Goal: Communication & Community: Participate in discussion

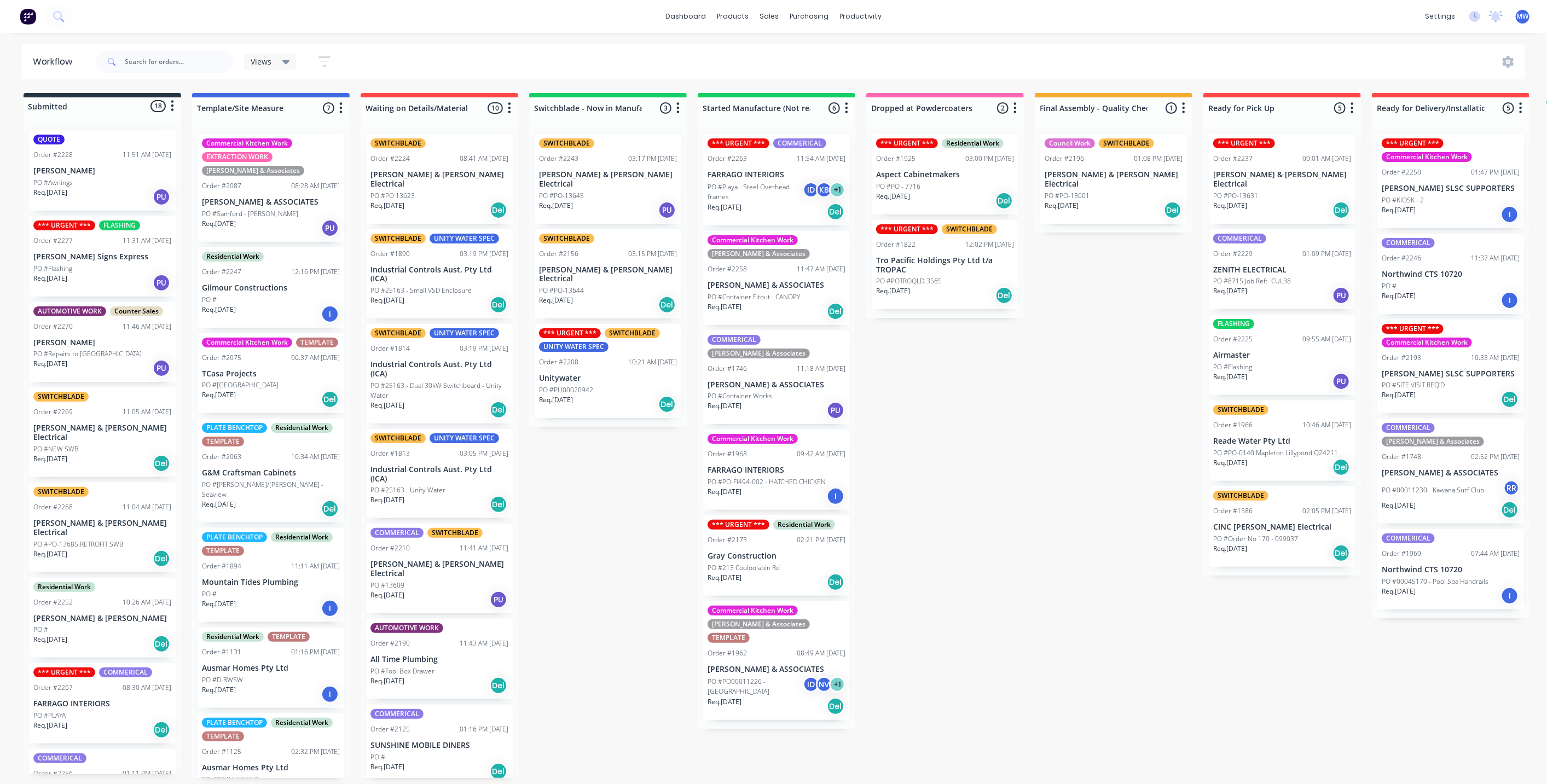
click at [627, 492] on div "Submitted 18 Status colour #273444 hex #273444 Save Cancel Summaries Total orde…" at bounding box center [904, 436] width 1825 height 685
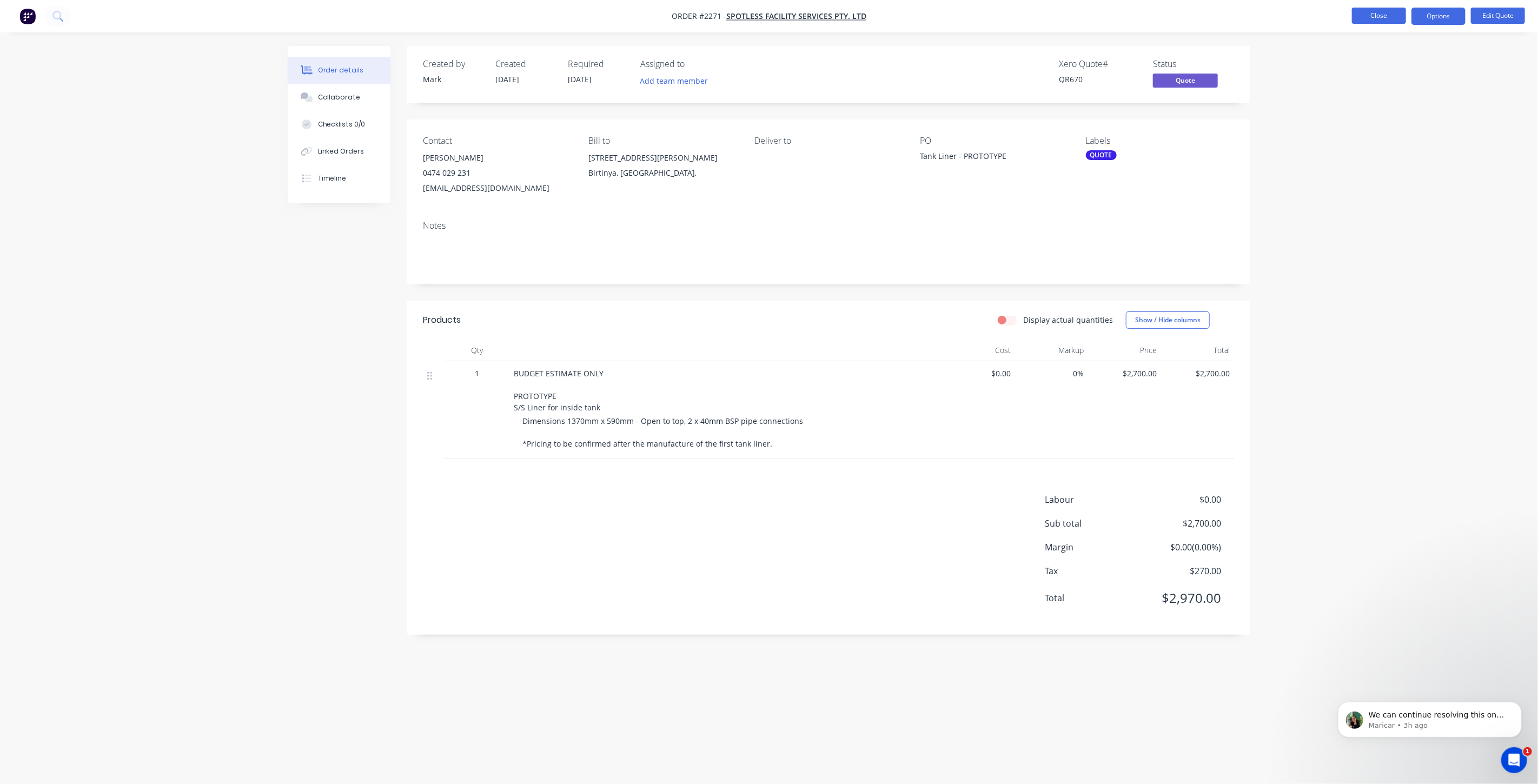
click at [1370, 20] on button "Close" at bounding box center [1379, 15] width 54 height 16
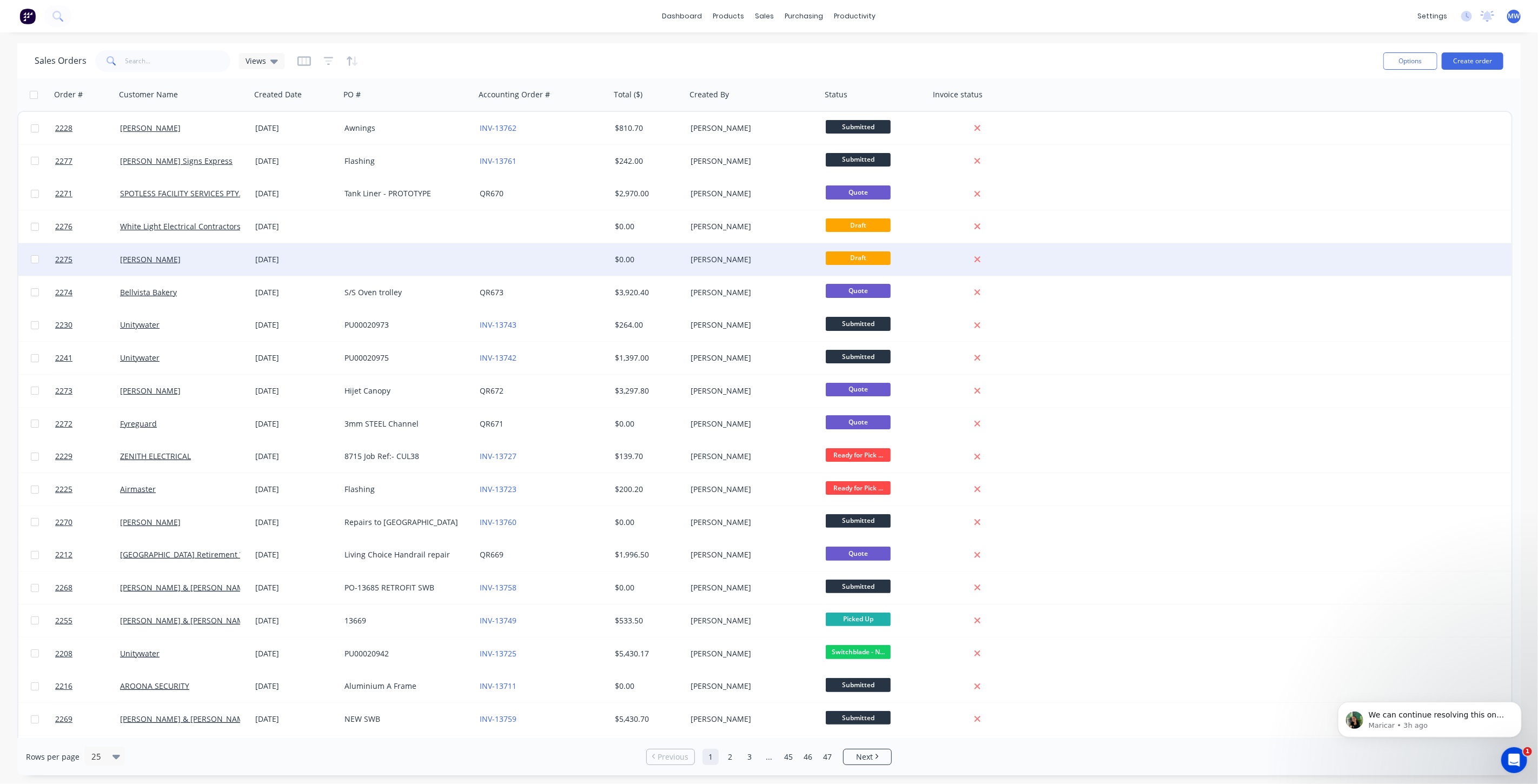
click at [379, 265] on div at bounding box center [408, 259] width 135 height 33
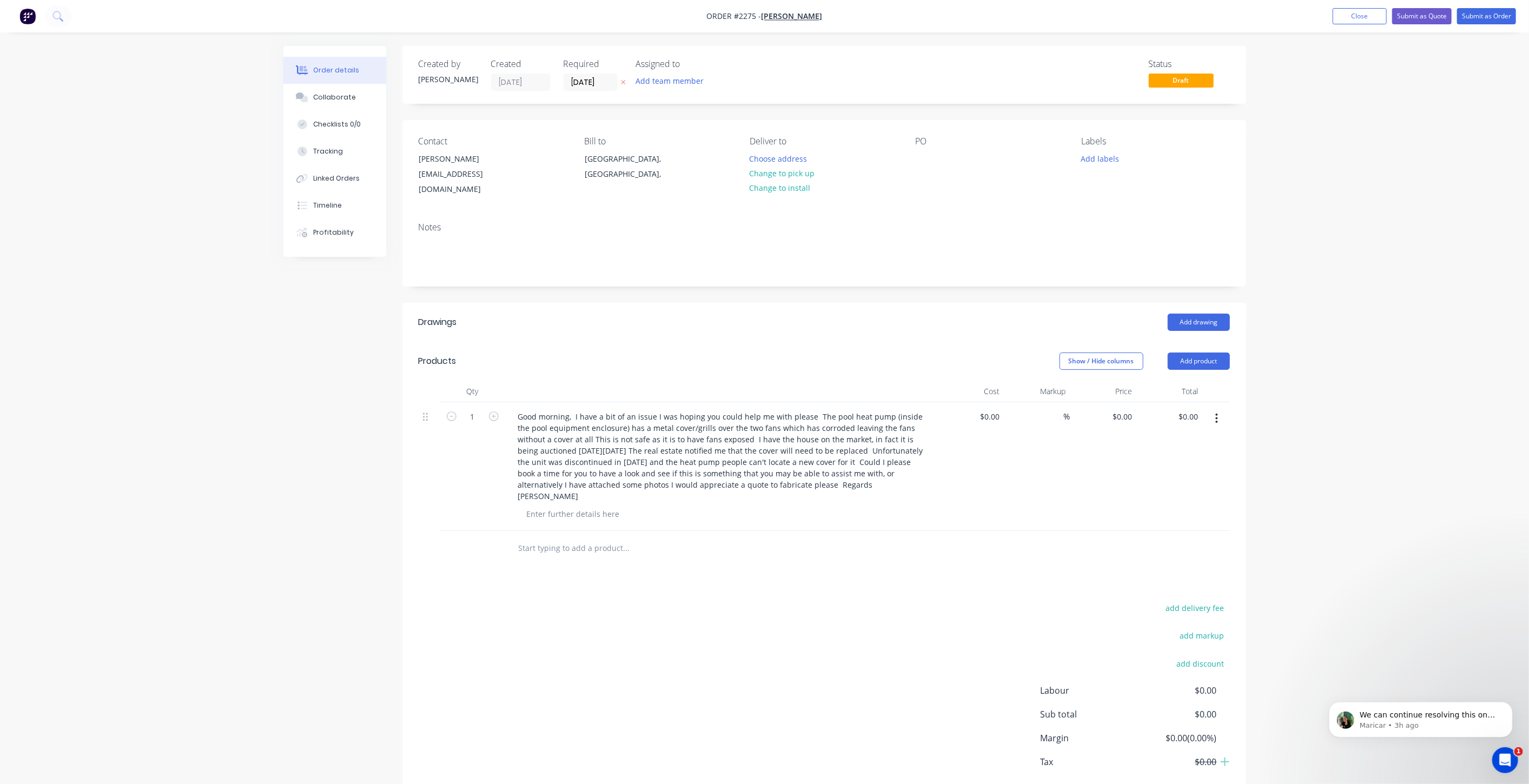
click at [1358, 243] on div "Order details Collaborate Checklists 0/0 Tracking Linked Orders Timeline Profit…" at bounding box center [764, 421] width 1529 height 842
click at [1372, 22] on button "Close" at bounding box center [1360, 16] width 54 height 16
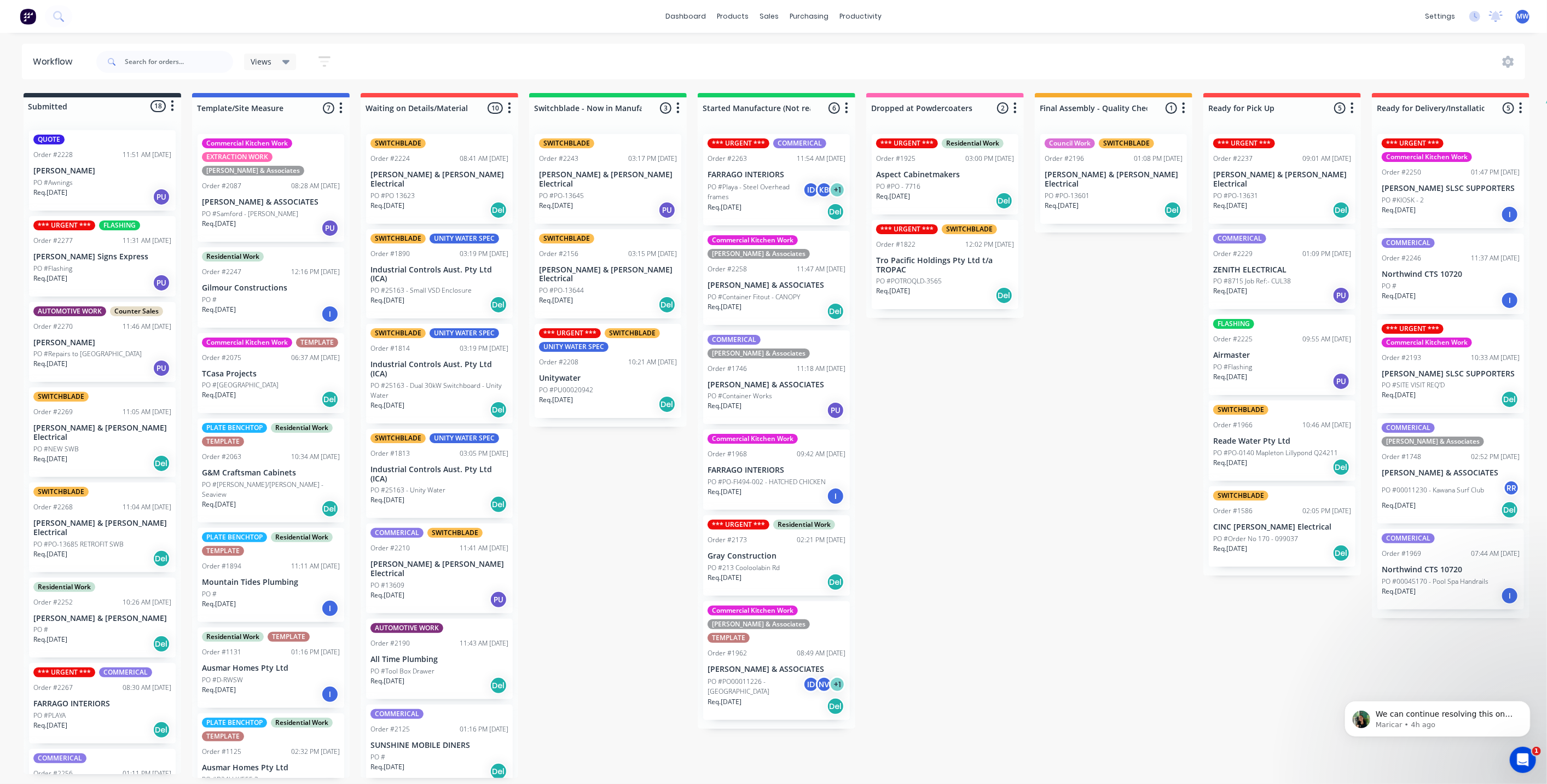
click at [612, 417] on div "Submitted 18 Status colour #273444 hex #273444 Save Cancel Summaries Total orde…" at bounding box center [904, 436] width 1825 height 685
click at [793, 535] on div "*** URGENT *** Residential Work Order #2173 02:21 PM 12/08/25 Gray Construction…" at bounding box center [777, 555] width 147 height 80
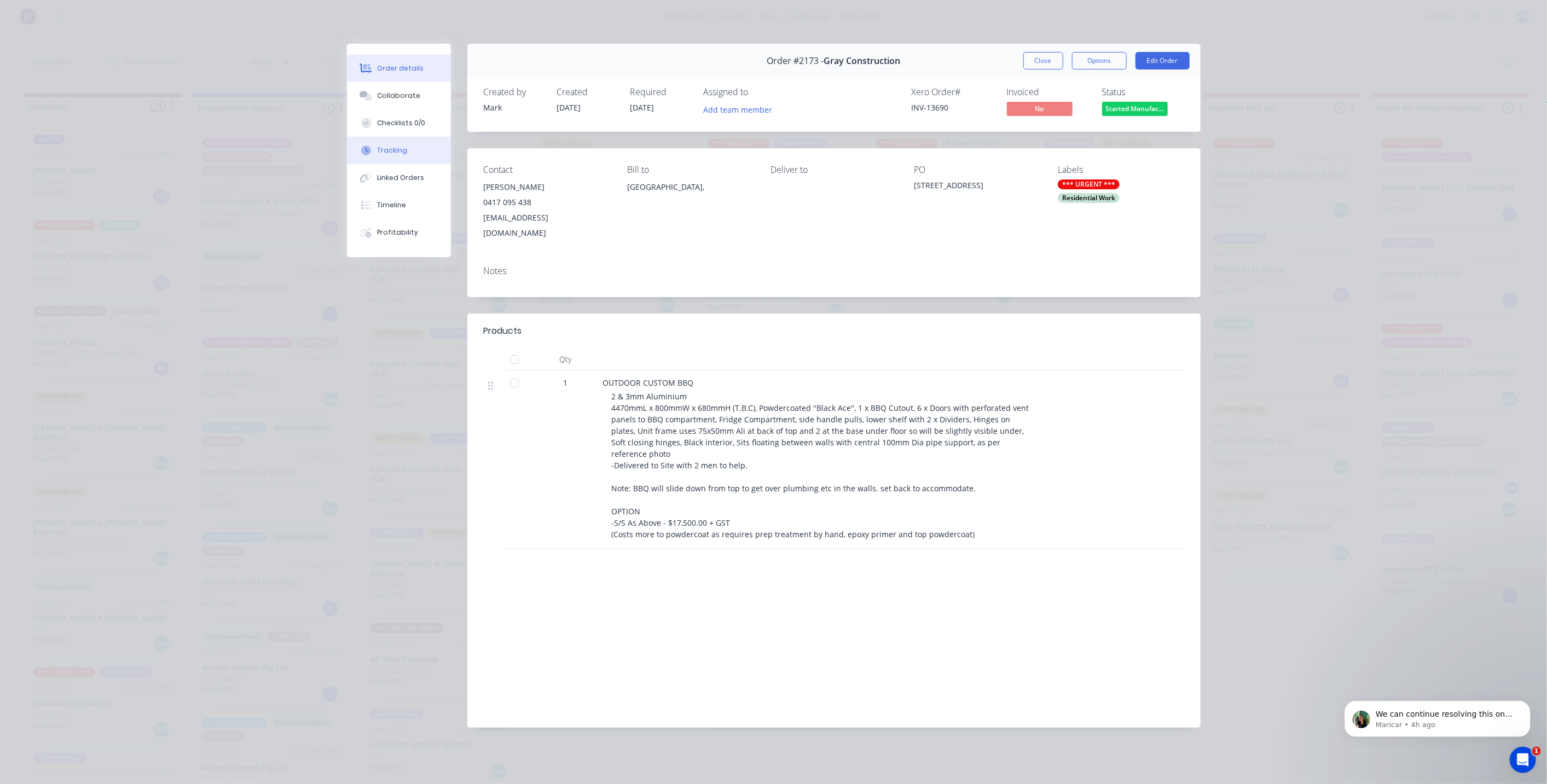
click at [400, 159] on button "Tracking" at bounding box center [399, 151] width 104 height 27
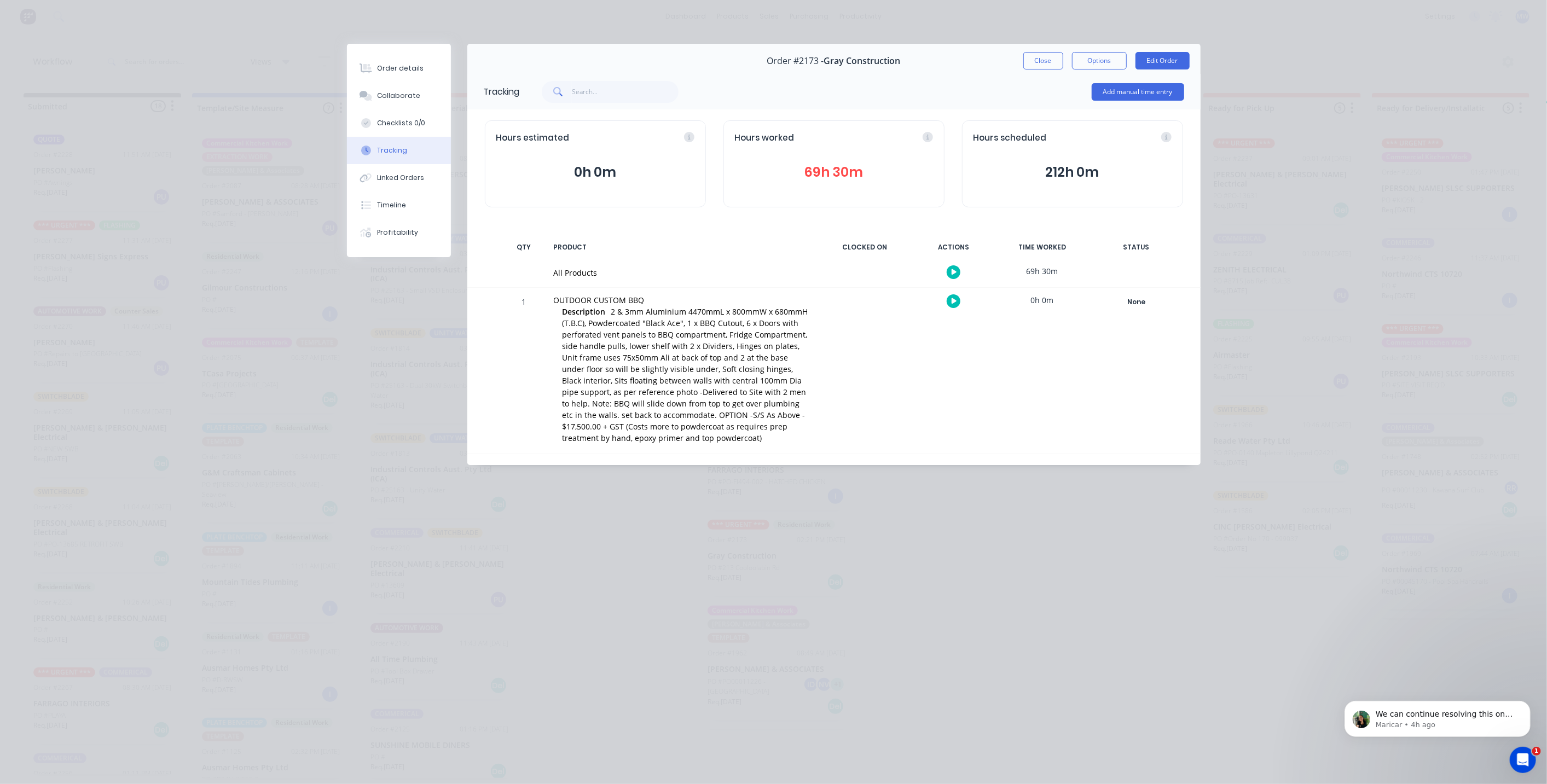
click at [1041, 64] on button "Close" at bounding box center [1044, 61] width 40 height 17
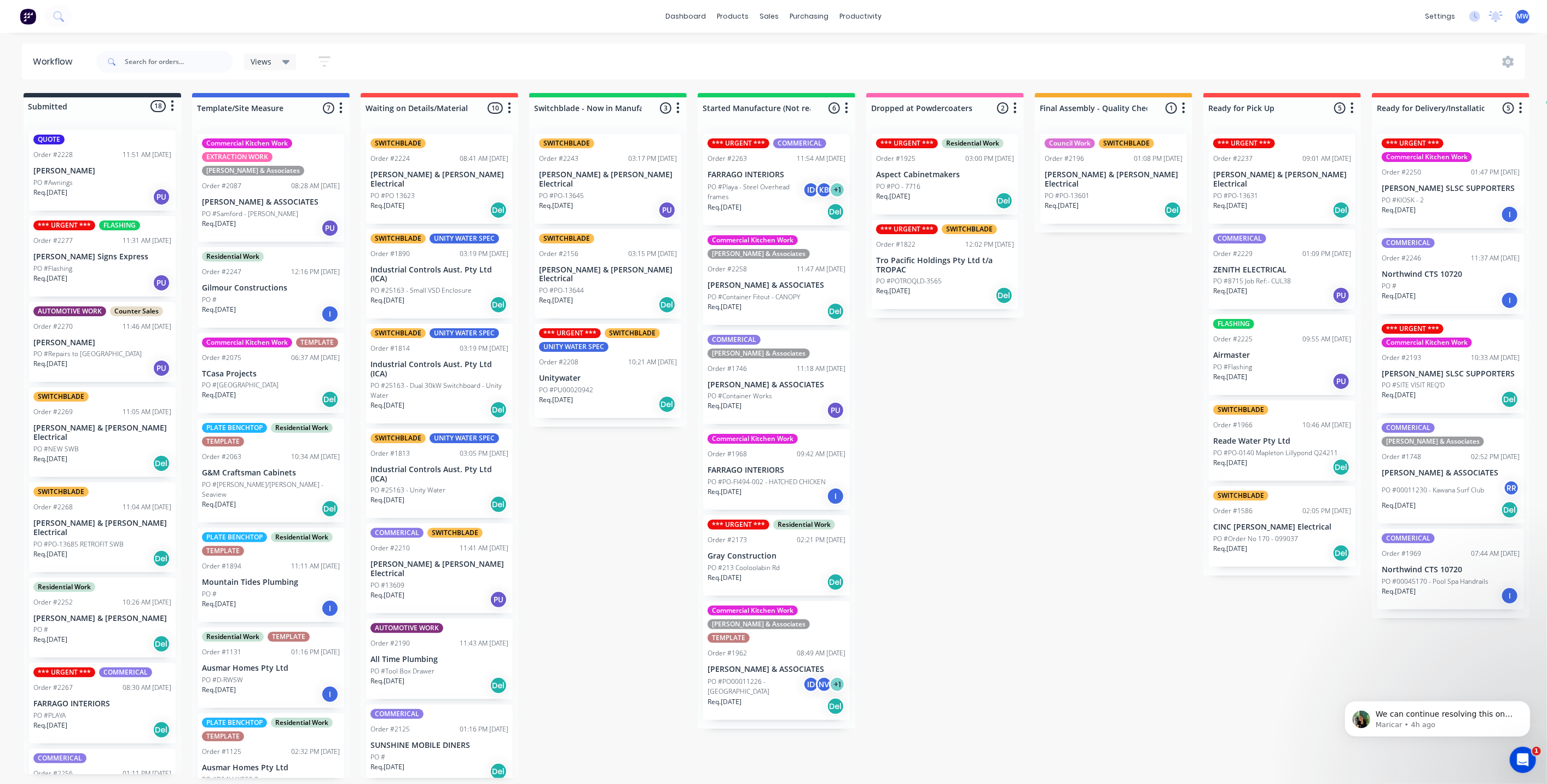
click at [1074, 335] on div "Submitted 18 Status colour #273444 hex #273444 Save Cancel Summaries Total orde…" at bounding box center [904, 436] width 1825 height 685
click at [1005, 476] on div "Submitted 18 Status colour #273444 hex #273444 Save Cancel Summaries Total orde…" at bounding box center [904, 436] width 1825 height 685
click at [1110, 384] on div "Submitted 18 Status colour #273444 hex #273444 Save Cancel Summaries Total orde…" at bounding box center [904, 436] width 1825 height 685
click at [1108, 385] on div "Submitted 18 Status colour #273444 hex #273444 Save Cancel Summaries Total orde…" at bounding box center [904, 436] width 1825 height 685
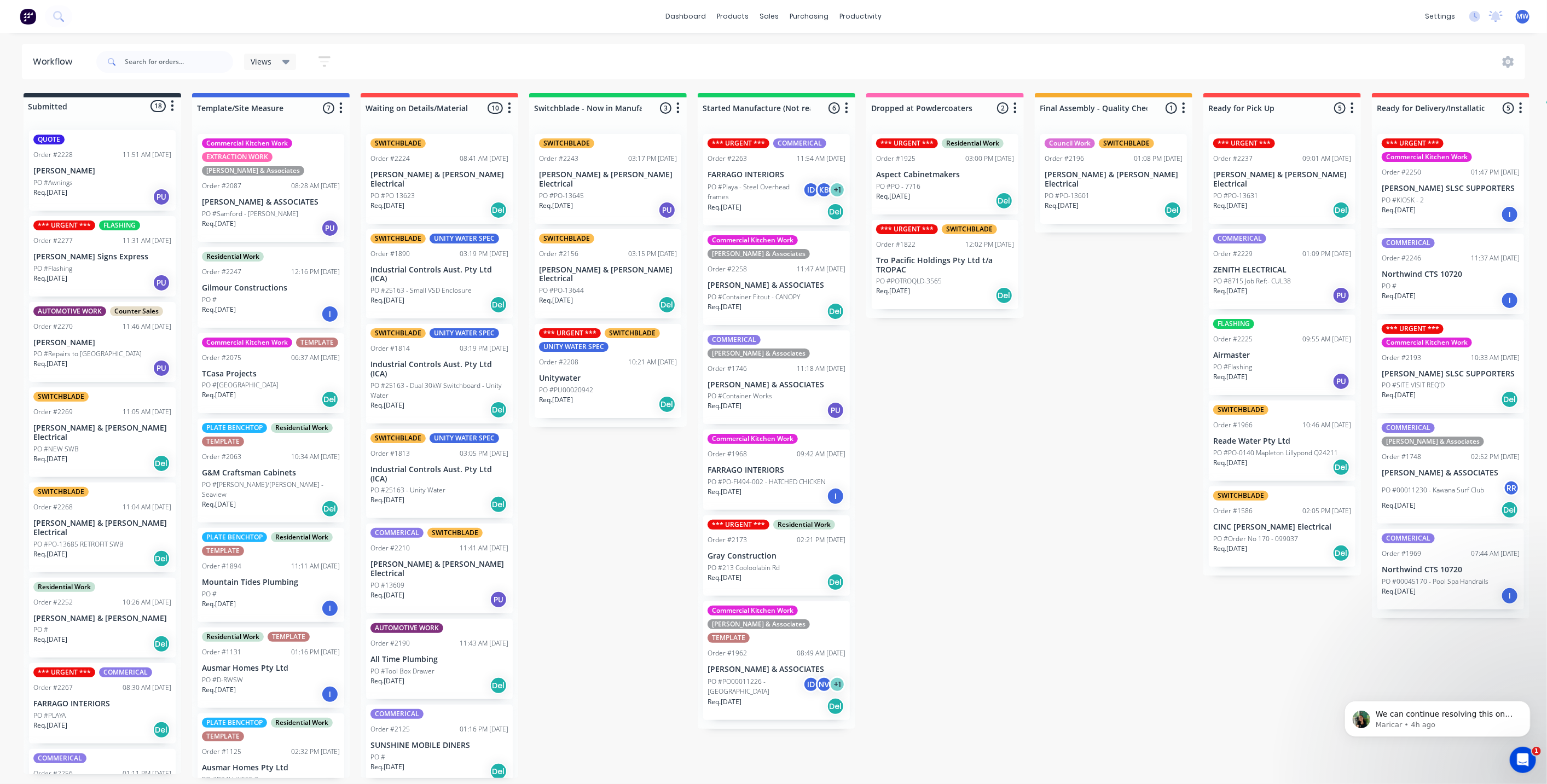
click at [1108, 385] on div "Submitted 18 Status colour #273444 hex #273444 Save Cancel Summaries Total orde…" at bounding box center [904, 436] width 1825 height 685
click at [1099, 337] on div "Submitted 18 Status colour #273444 hex #273444 Save Cancel Summaries Total orde…" at bounding box center [904, 436] width 1825 height 685
drag, startPoint x: 1059, startPoint y: 346, endPoint x: 1048, endPoint y: 340, distance: 12.5
click at [1058, 346] on div "Submitted 18 Status colour #273444 hex #273444 Save Cancel Summaries Total orde…" at bounding box center [904, 436] width 1825 height 685
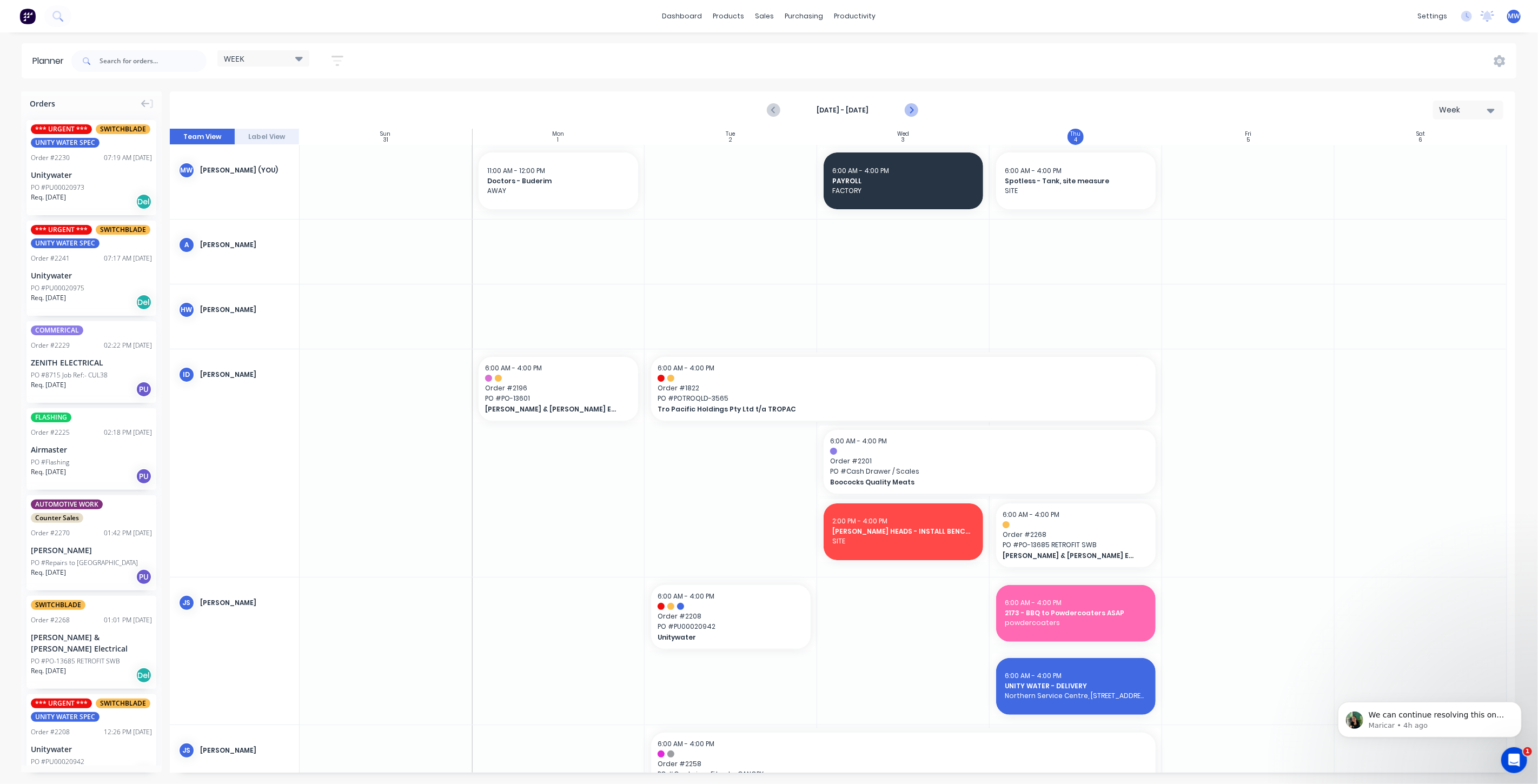
click at [913, 112] on icon "Next page" at bounding box center [910, 110] width 13 height 13
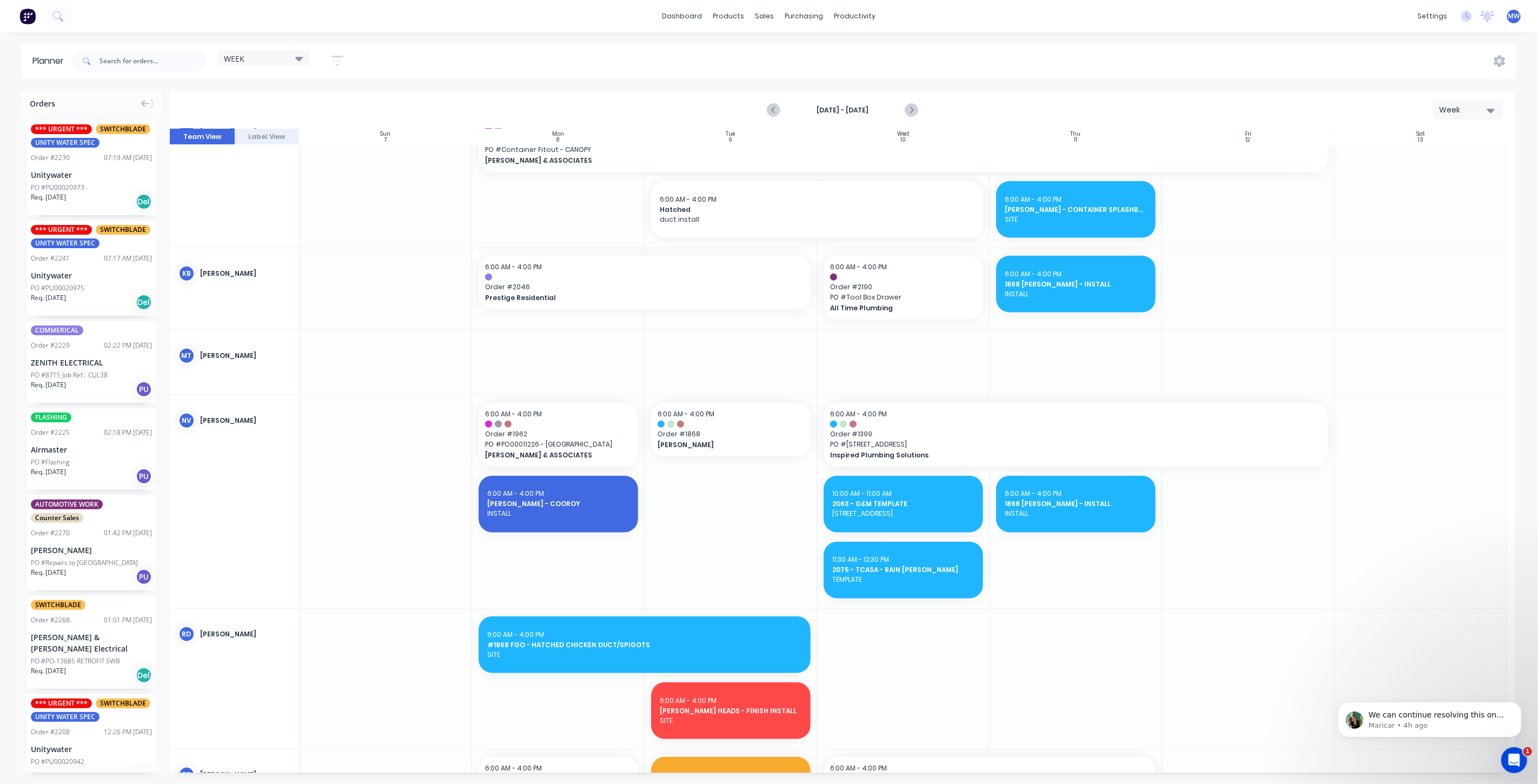
scroll to position [721, 0]
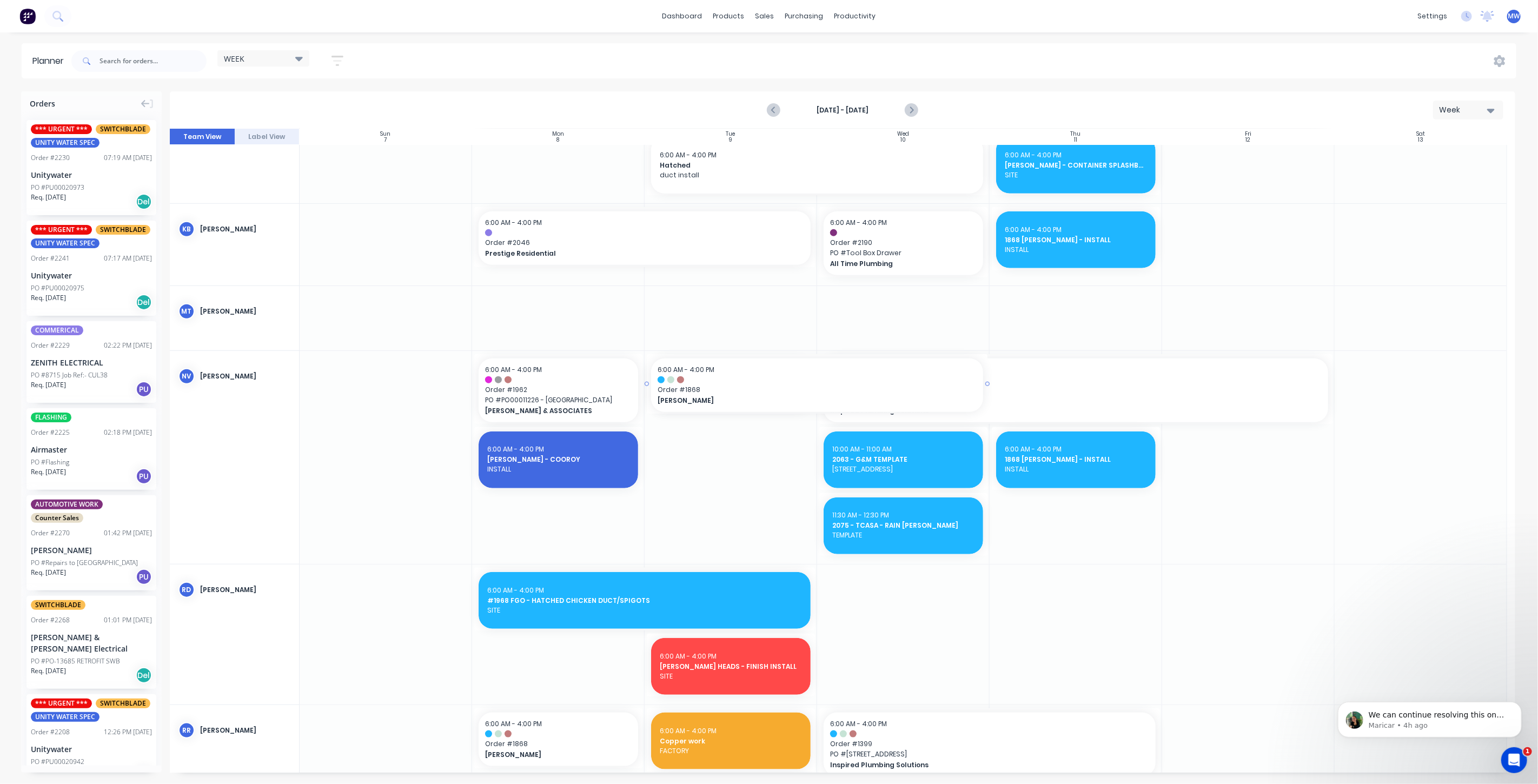
drag, startPoint x: 811, startPoint y: 383, endPoint x: 849, endPoint y: 382, distance: 38.0
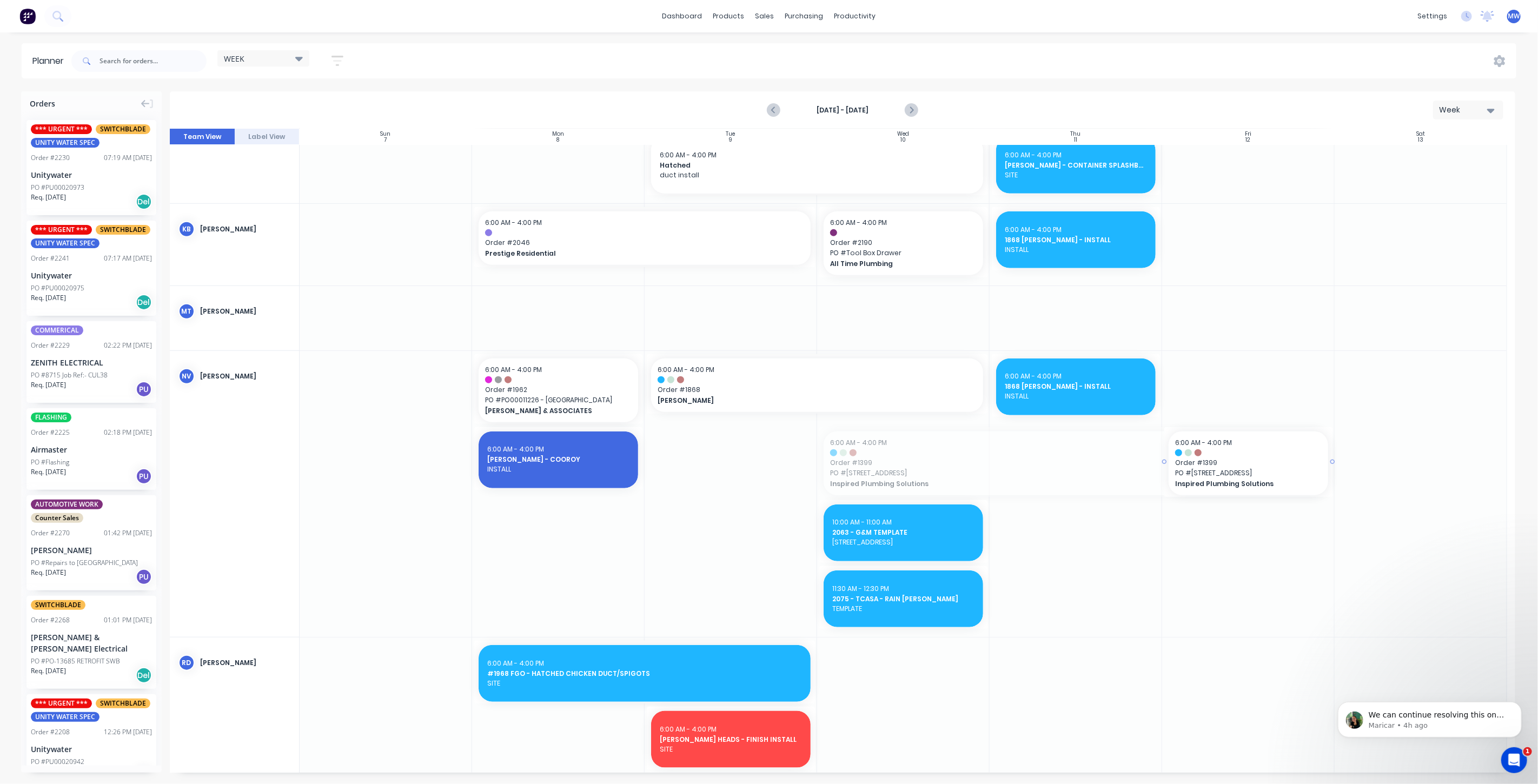
drag, startPoint x: 817, startPoint y: 460, endPoint x: 1031, endPoint y: 462, distance: 214.0
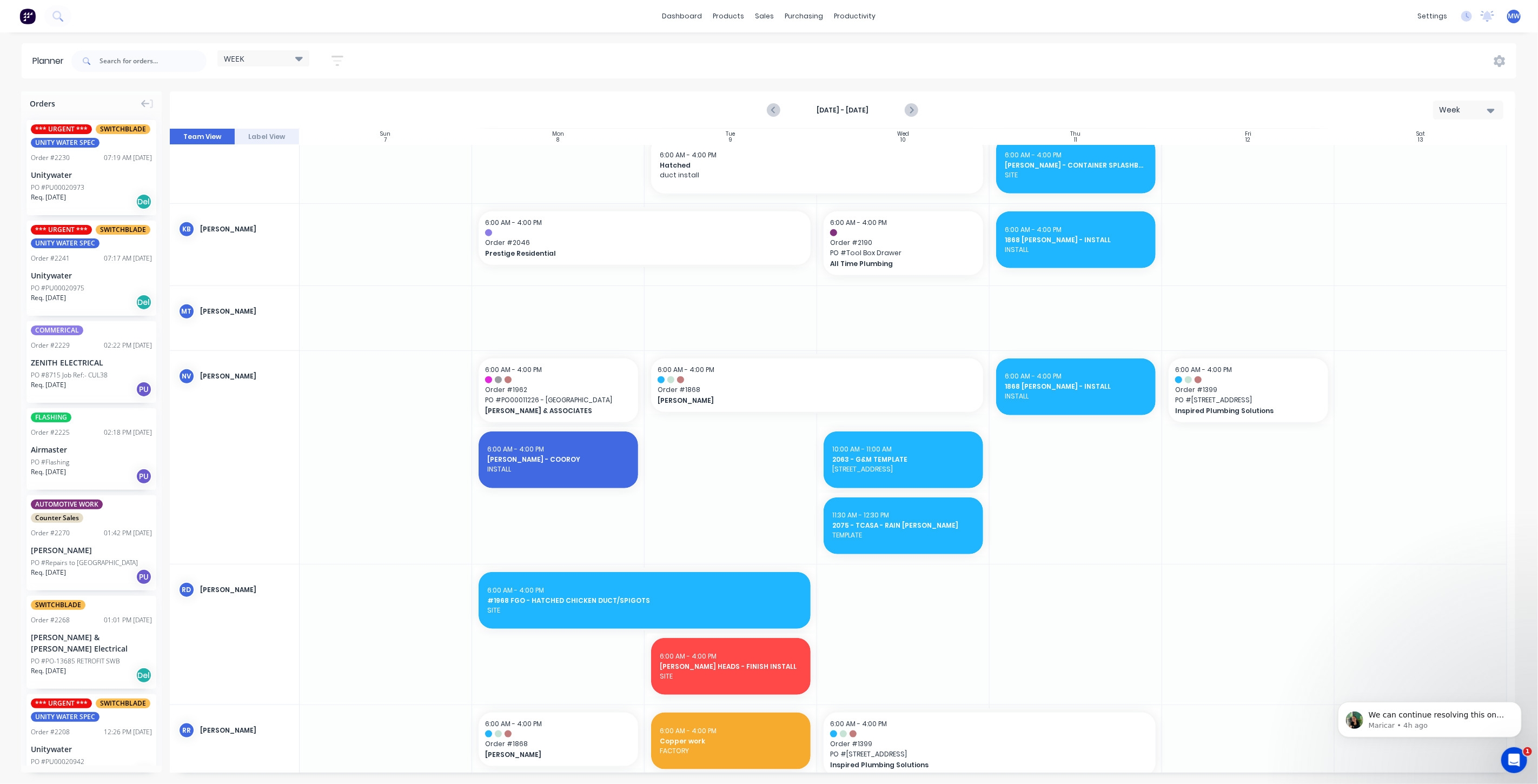
click at [1030, 462] on div at bounding box center [1076, 457] width 173 height 213
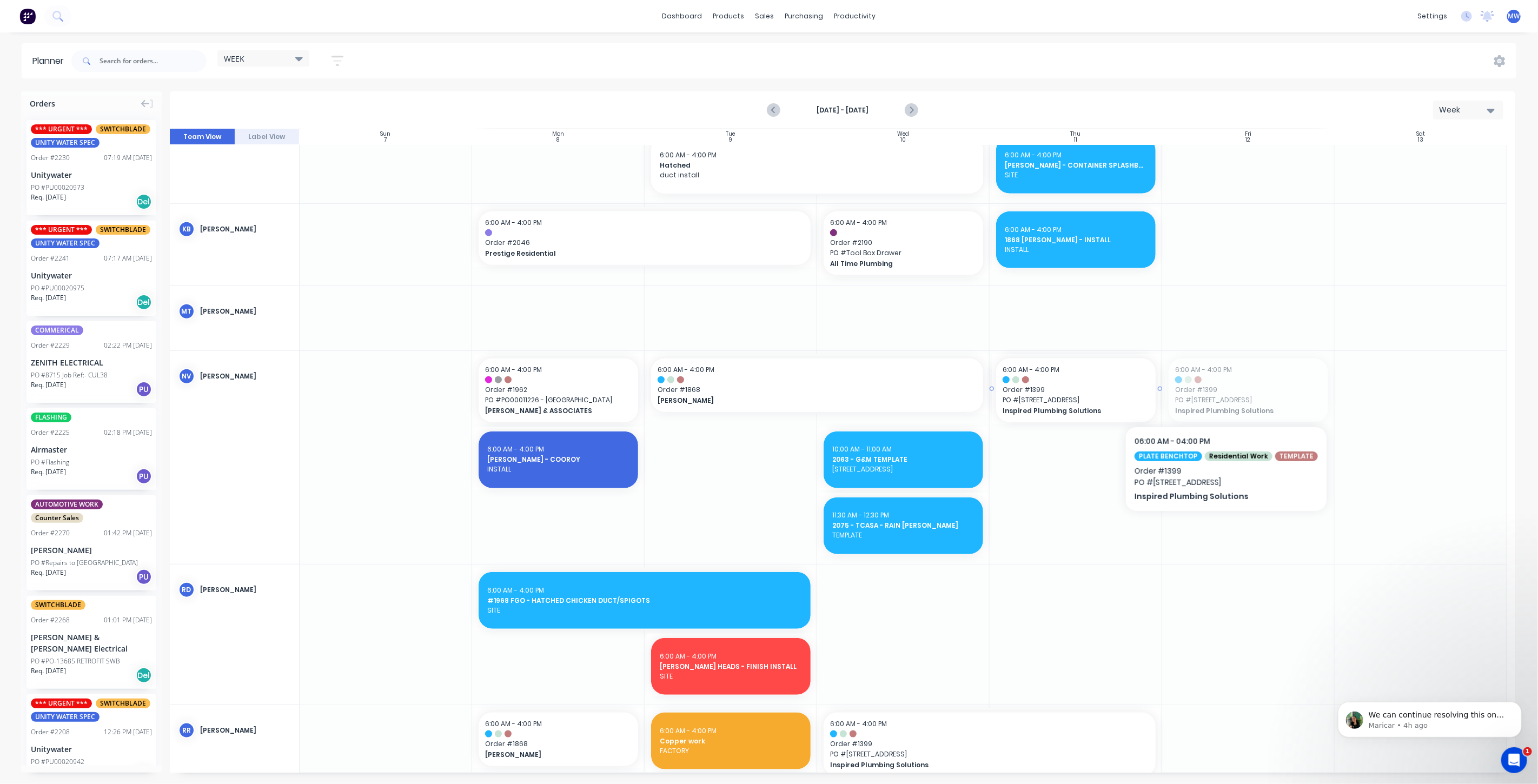
drag, startPoint x: 1244, startPoint y: 388, endPoint x: 1221, endPoint y: 394, distance: 23.8
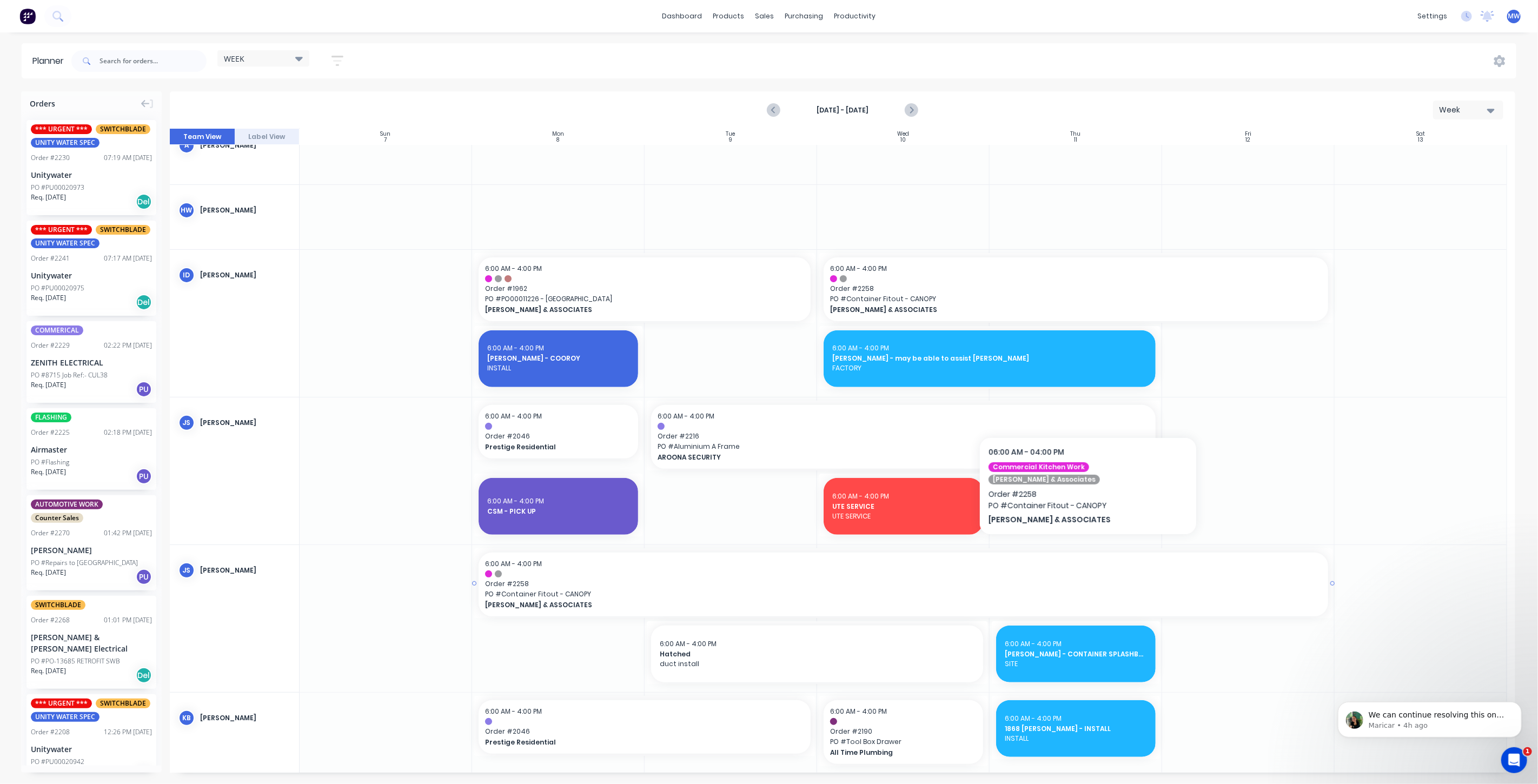
scroll to position [480, 0]
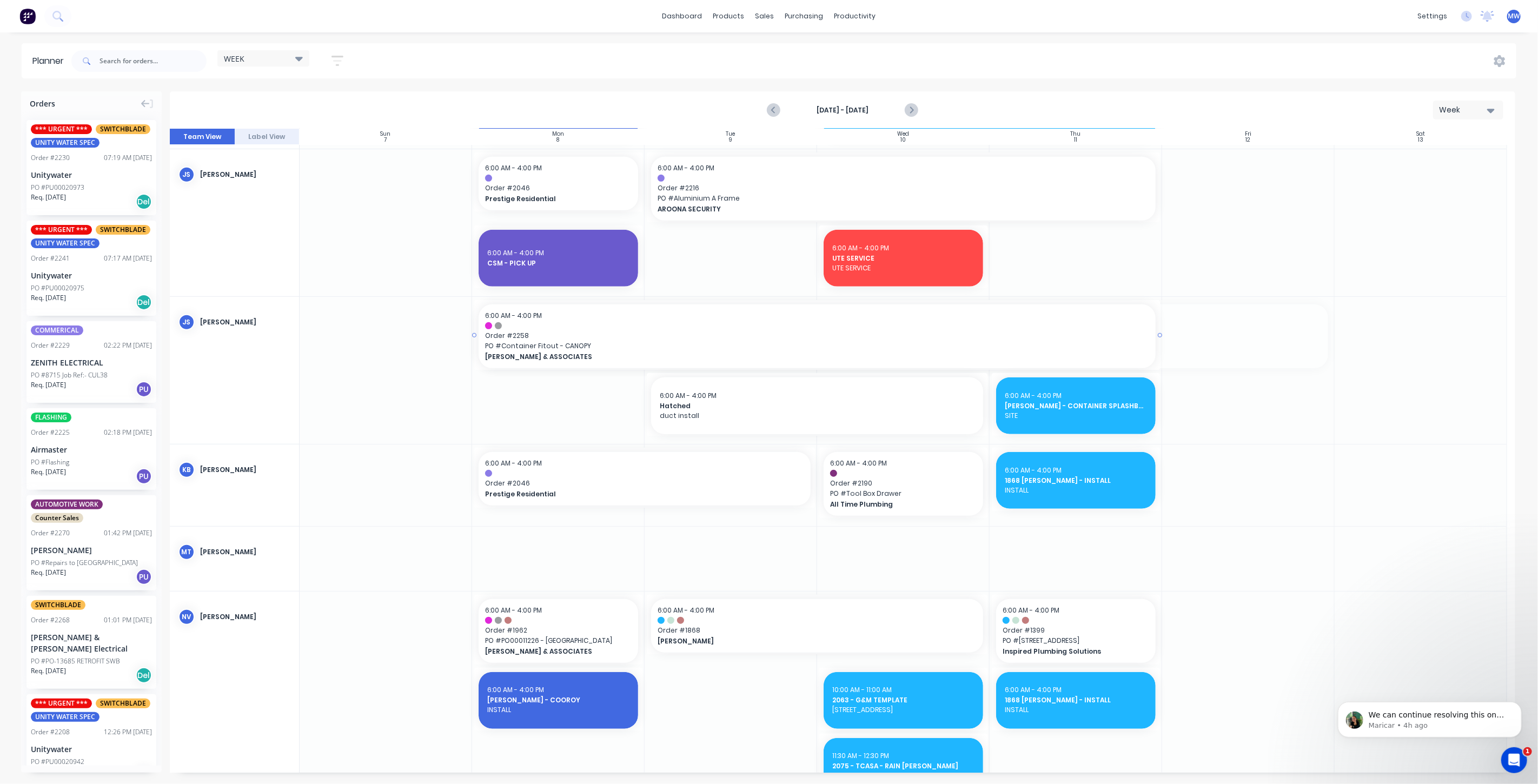
drag, startPoint x: 1330, startPoint y: 333, endPoint x: 1311, endPoint y: 334, distance: 19.0
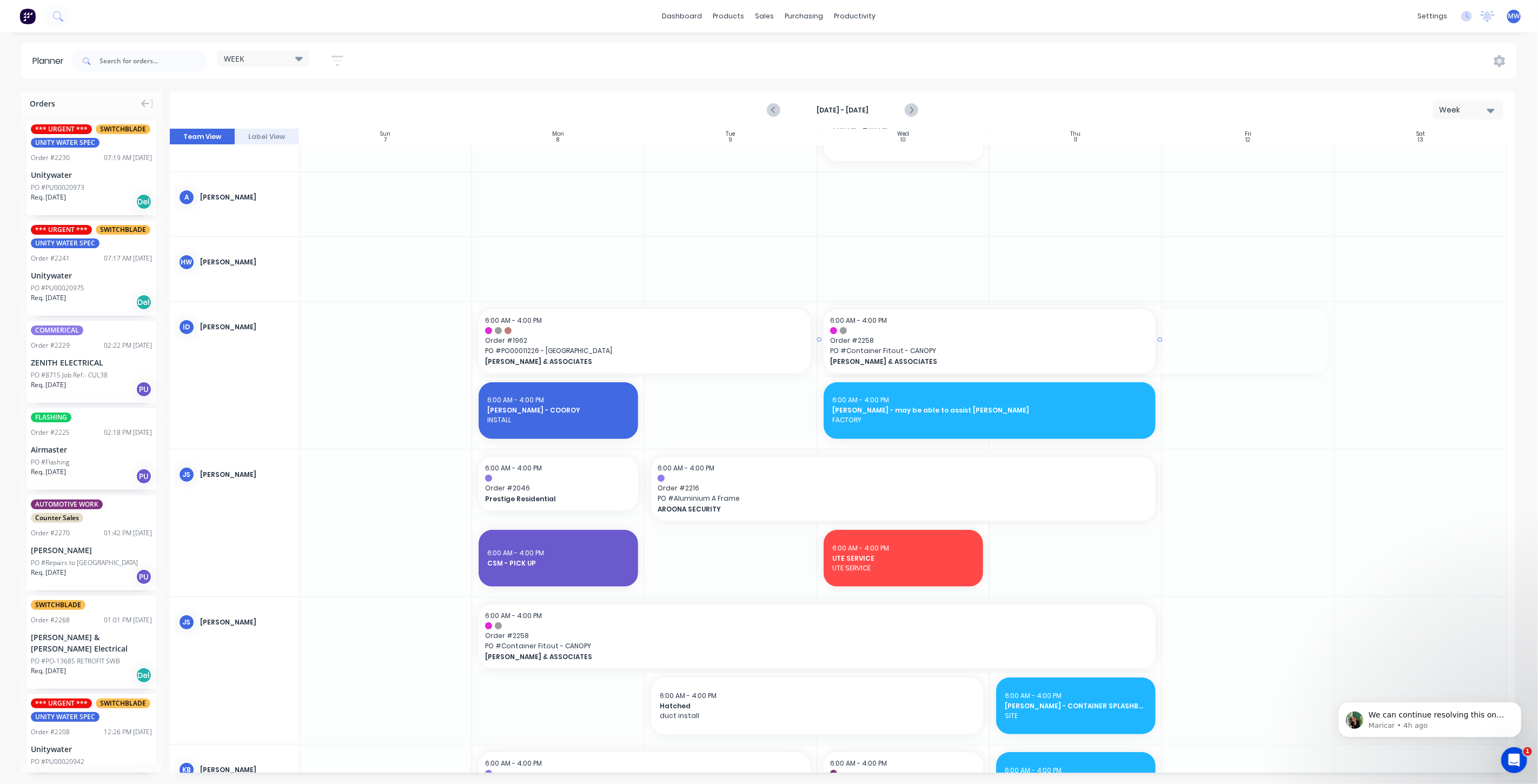
drag, startPoint x: 1330, startPoint y: 338, endPoint x: 1124, endPoint y: 339, distance: 206.0
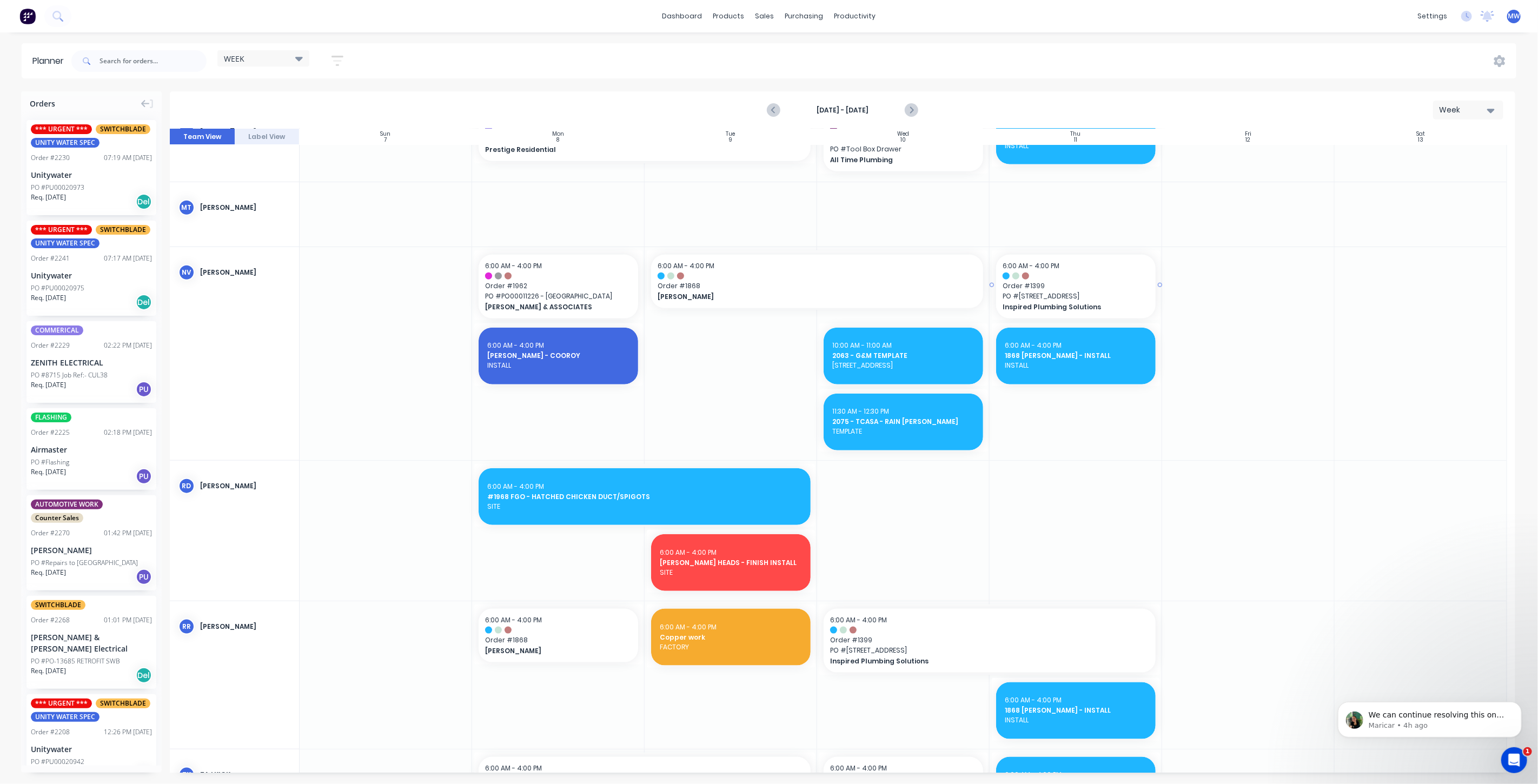
scroll to position [756, 0]
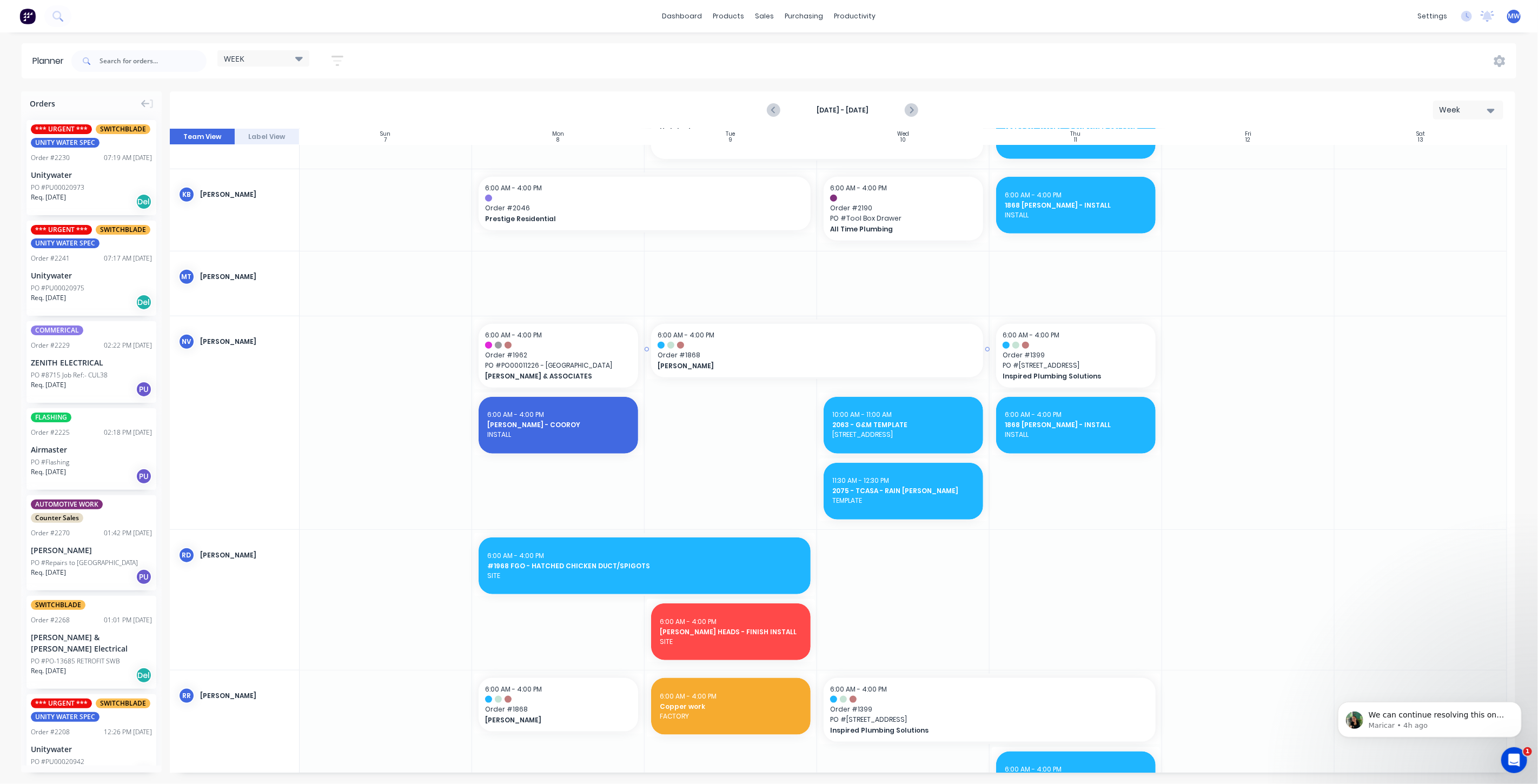
click at [775, 365] on span "[PERSON_NAME]" at bounding box center [801, 366] width 287 height 10
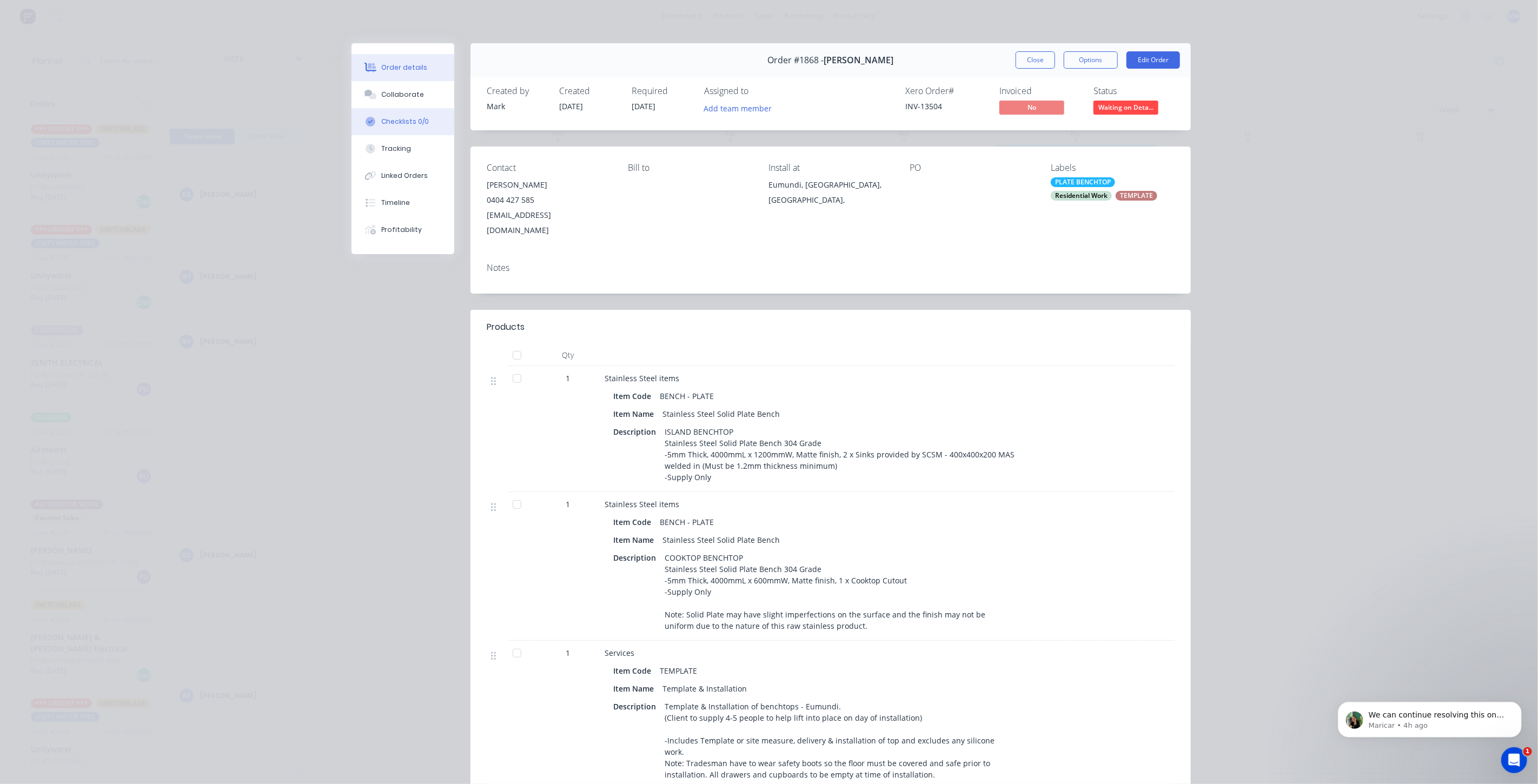
click at [395, 112] on button "Checklists 0/0" at bounding box center [403, 122] width 103 height 27
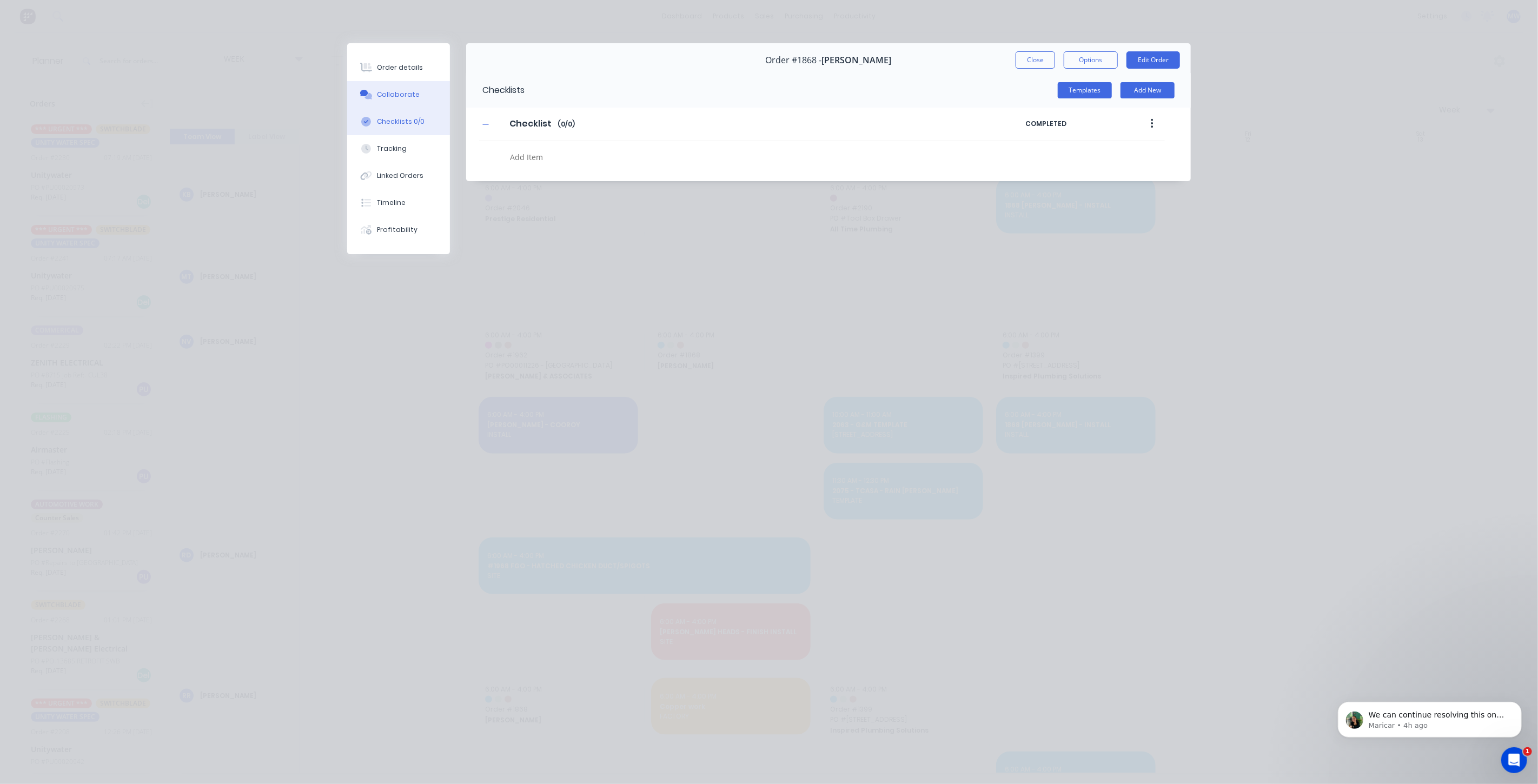
click at [395, 97] on div "Collaborate" at bounding box center [398, 95] width 42 height 10
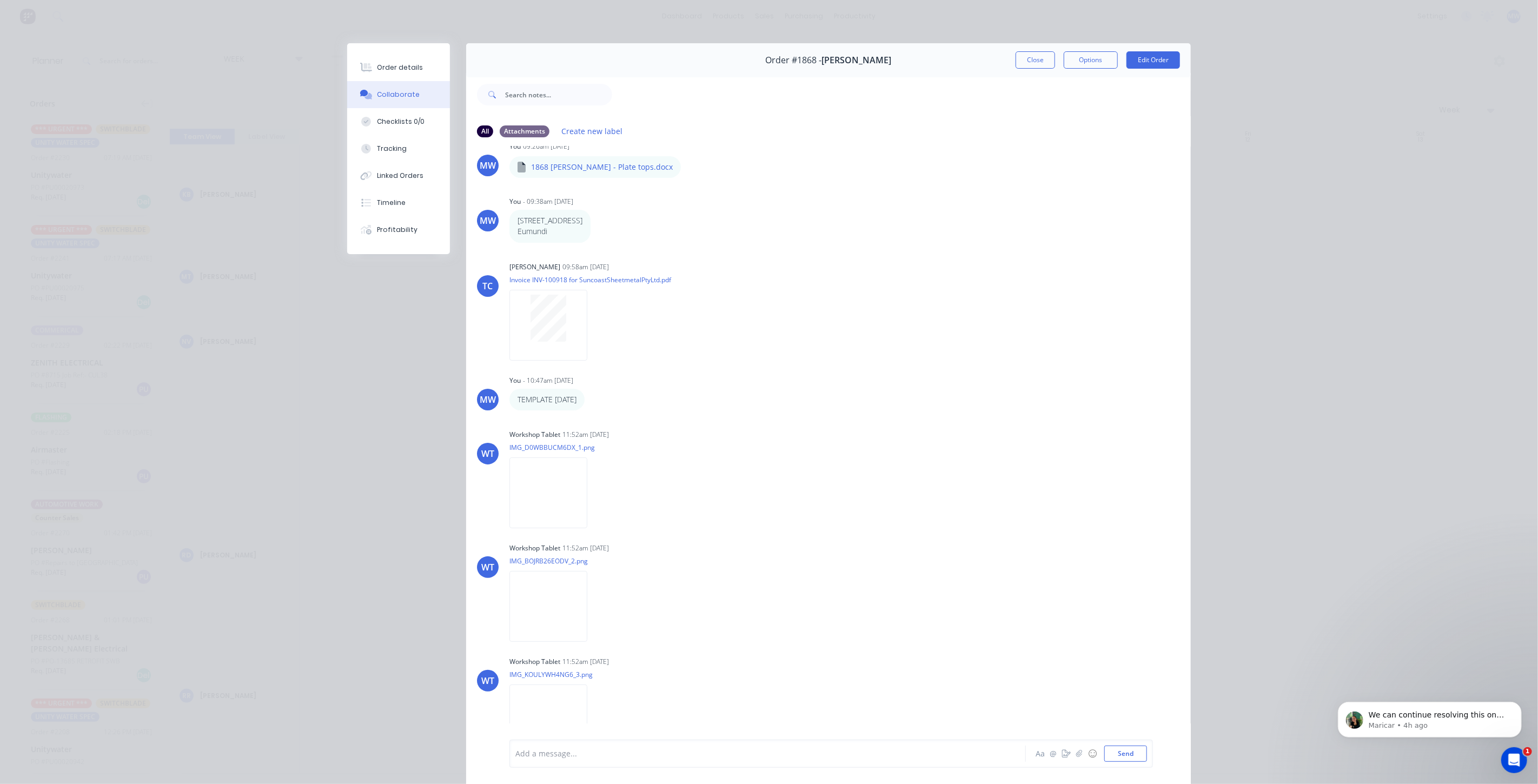
scroll to position [0, 0]
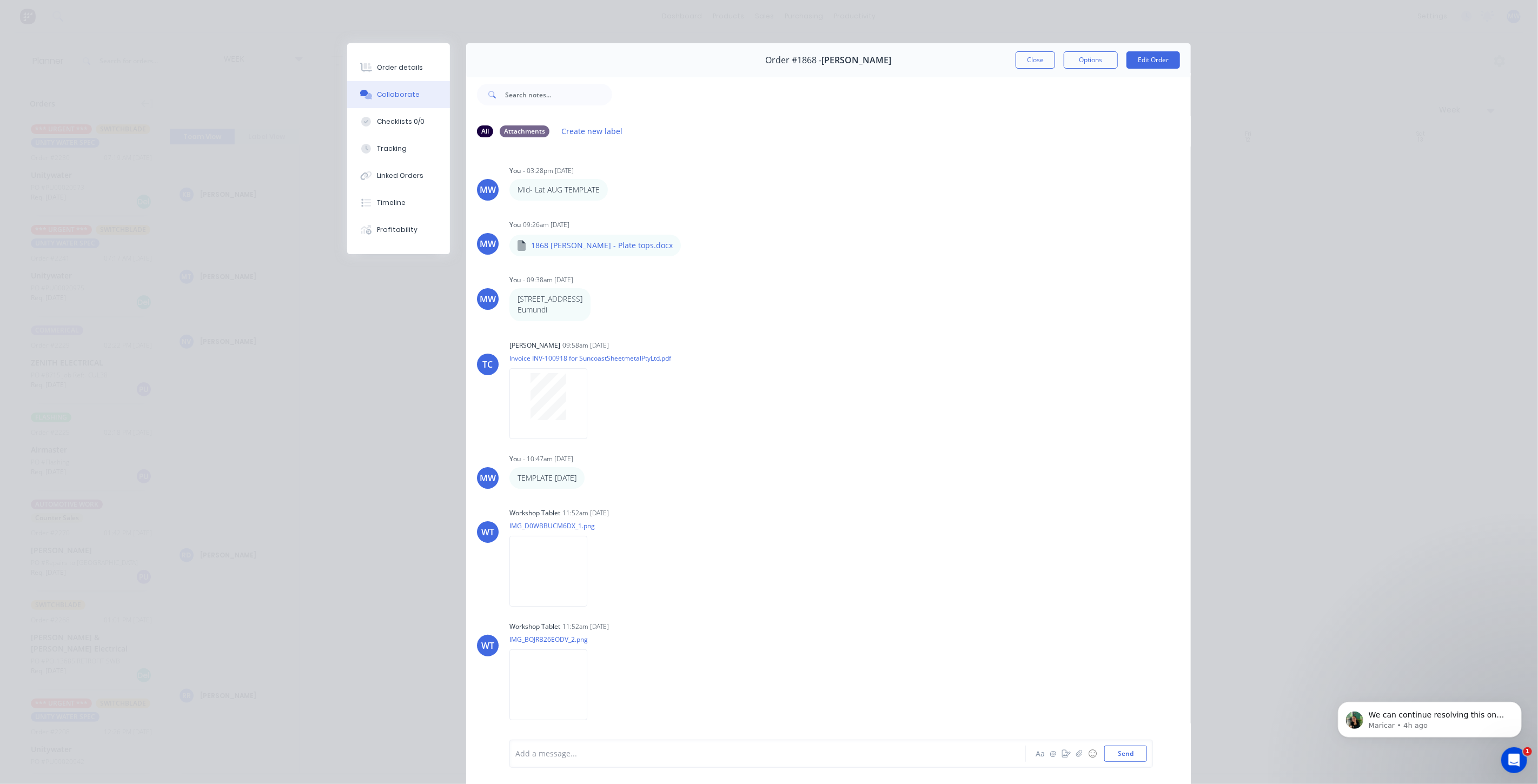
click at [646, 748] on div at bounding box center [753, 754] width 474 height 11
click at [621, 756] on div at bounding box center [753, 754] width 474 height 11
click at [636, 748] on div "TIME TARGET -" at bounding box center [753, 754] width 474 height 11
click at [1127, 758] on button "Send" at bounding box center [1125, 754] width 42 height 16
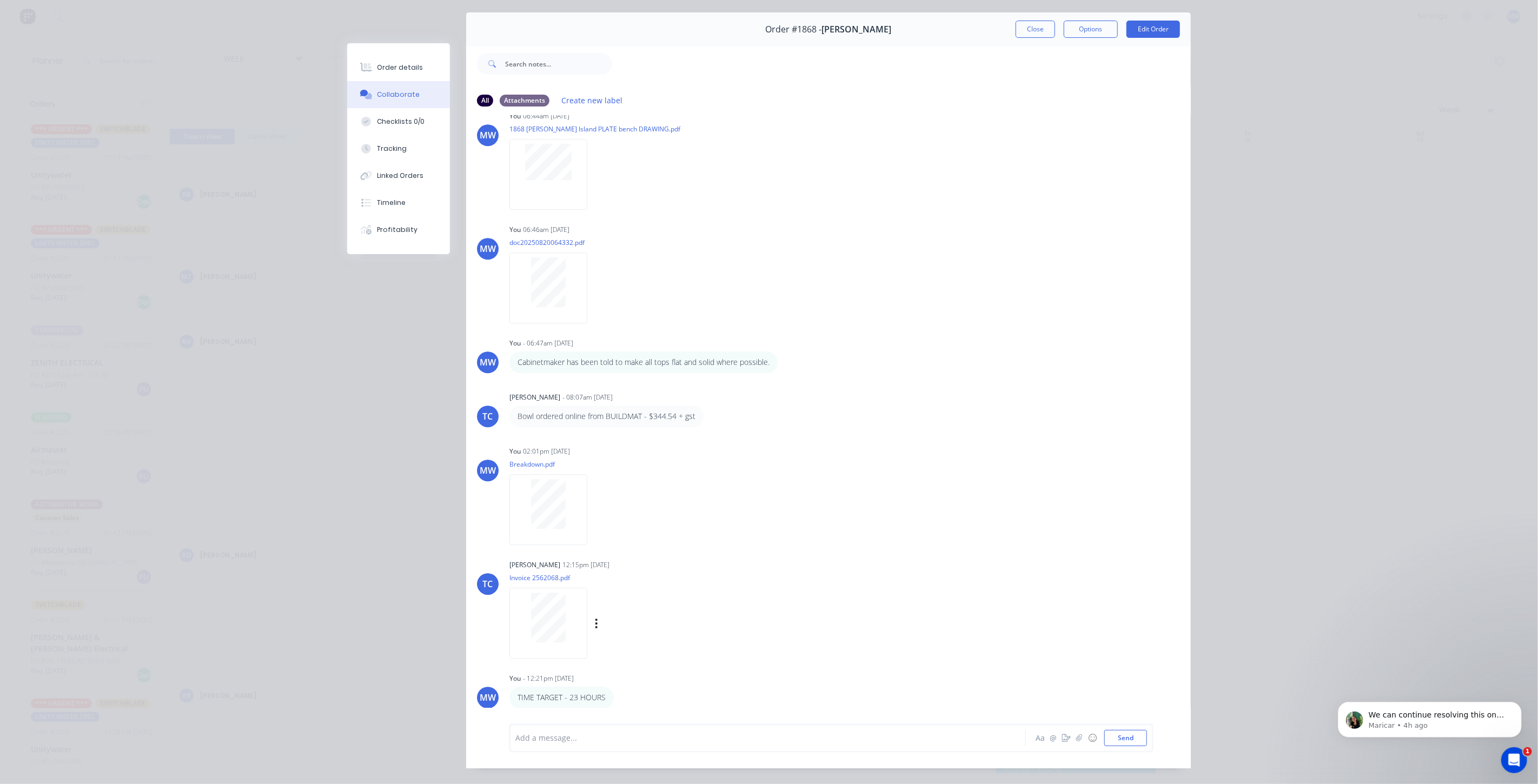
scroll to position [48, 0]
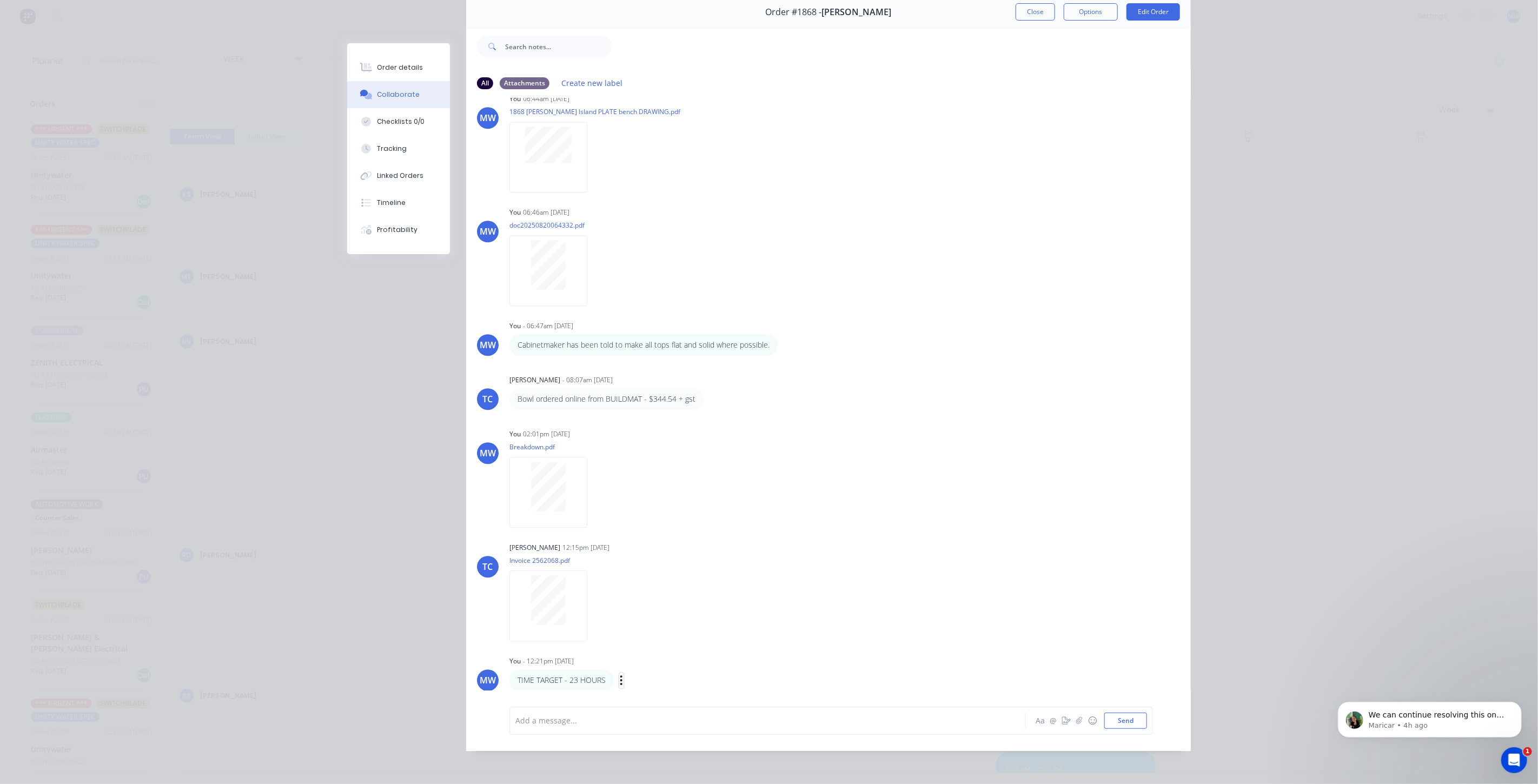
click at [620, 679] on icon "button" at bounding box center [622, 680] width 2 height 10
click at [648, 660] on button "Edit" at bounding box center [660, 662] width 68 height 18
click at [1109, 720] on button "Send" at bounding box center [1125, 721] width 42 height 16
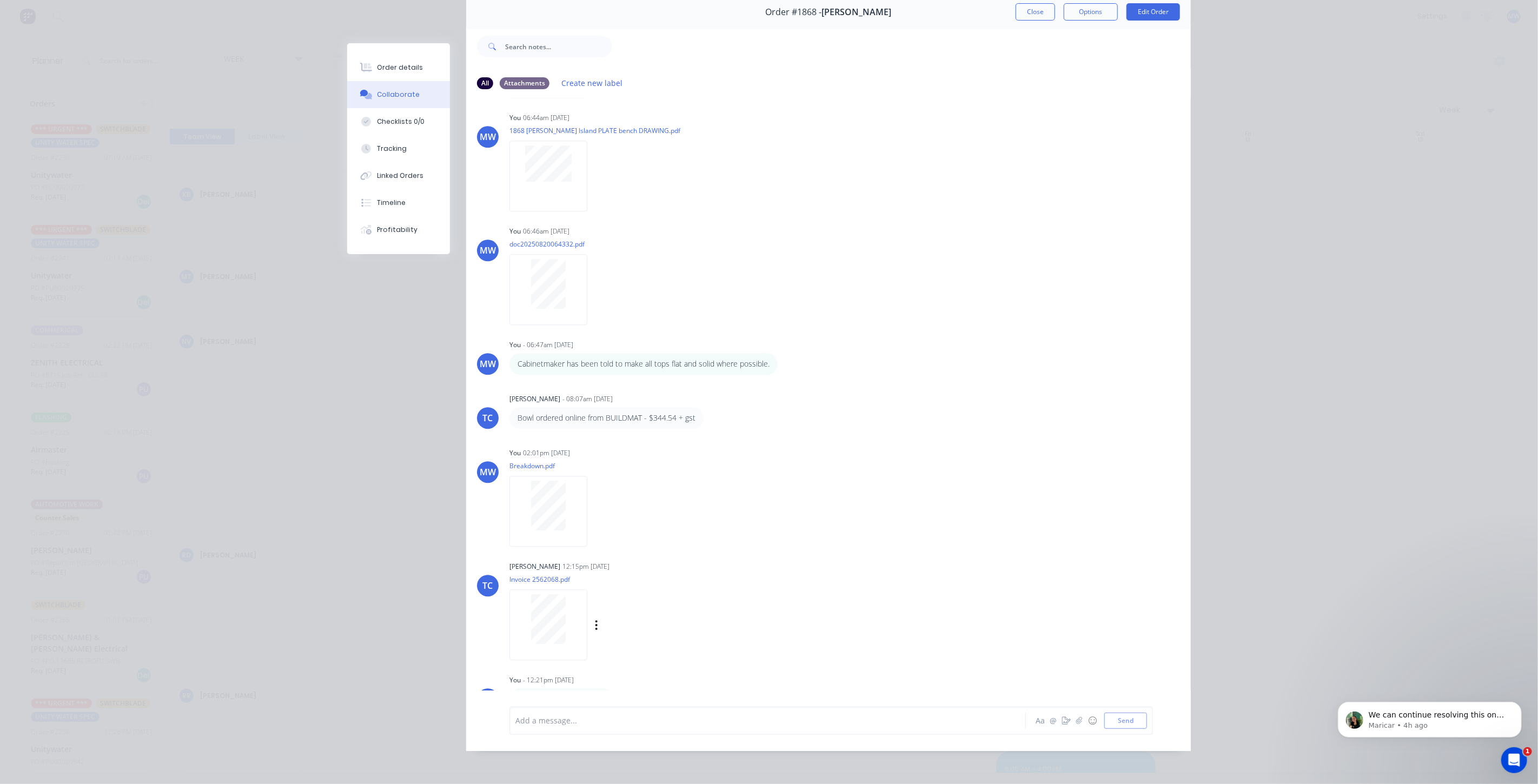
scroll to position [2346, 0]
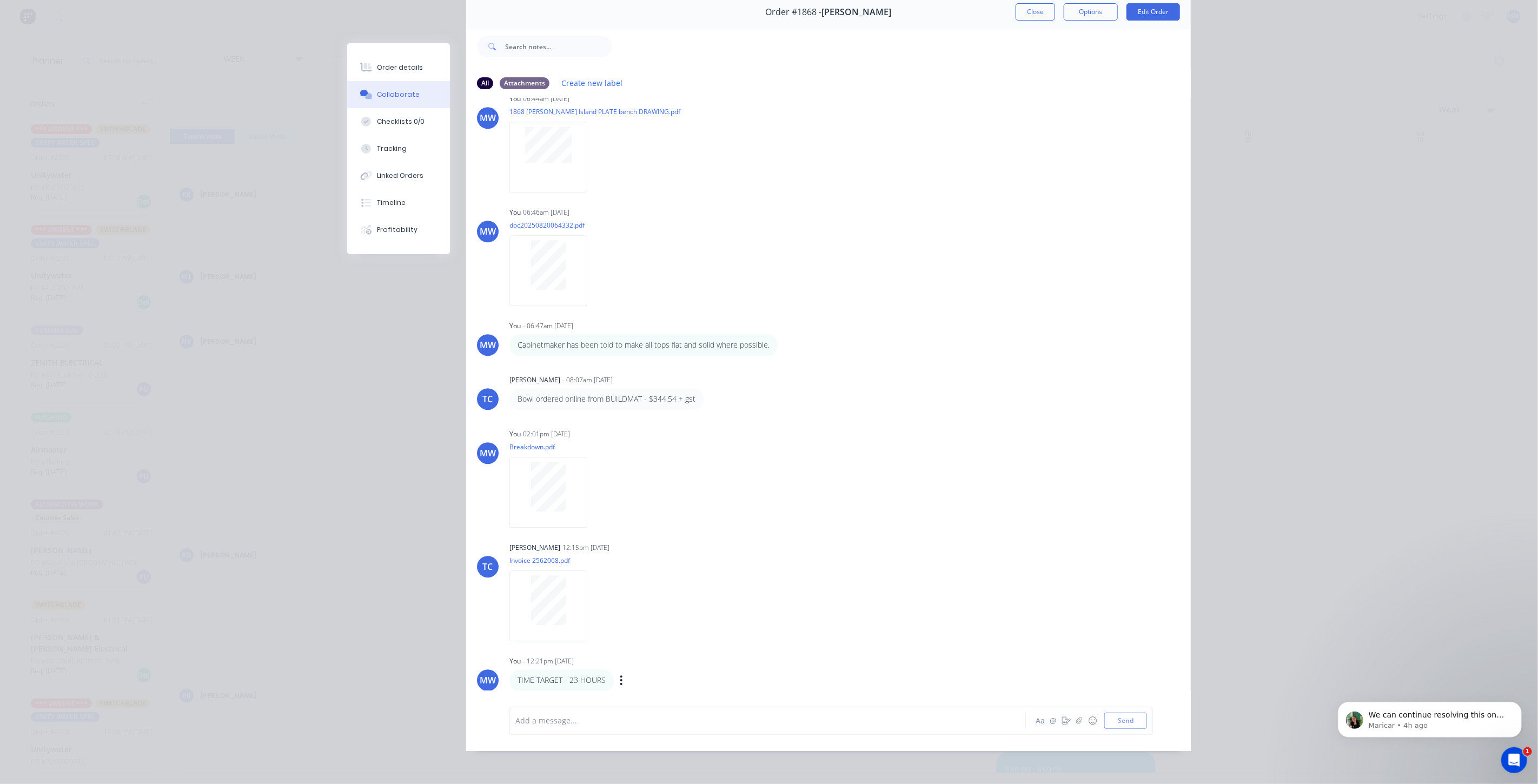
click at [590, 679] on p "TIME TARGET - 23 HOURS" at bounding box center [561, 681] width 88 height 11
click at [714, 627] on div "[PERSON_NAME] 12:15pm [DATE] Invoice 2562068.pdf Labels Download Delete" at bounding box center [678, 588] width 338 height 97
click at [772, 616] on div "[PERSON_NAME] 12:15pm [DATE] Invoice 2562068.pdf Labels Download Delete" at bounding box center [678, 588] width 338 height 97
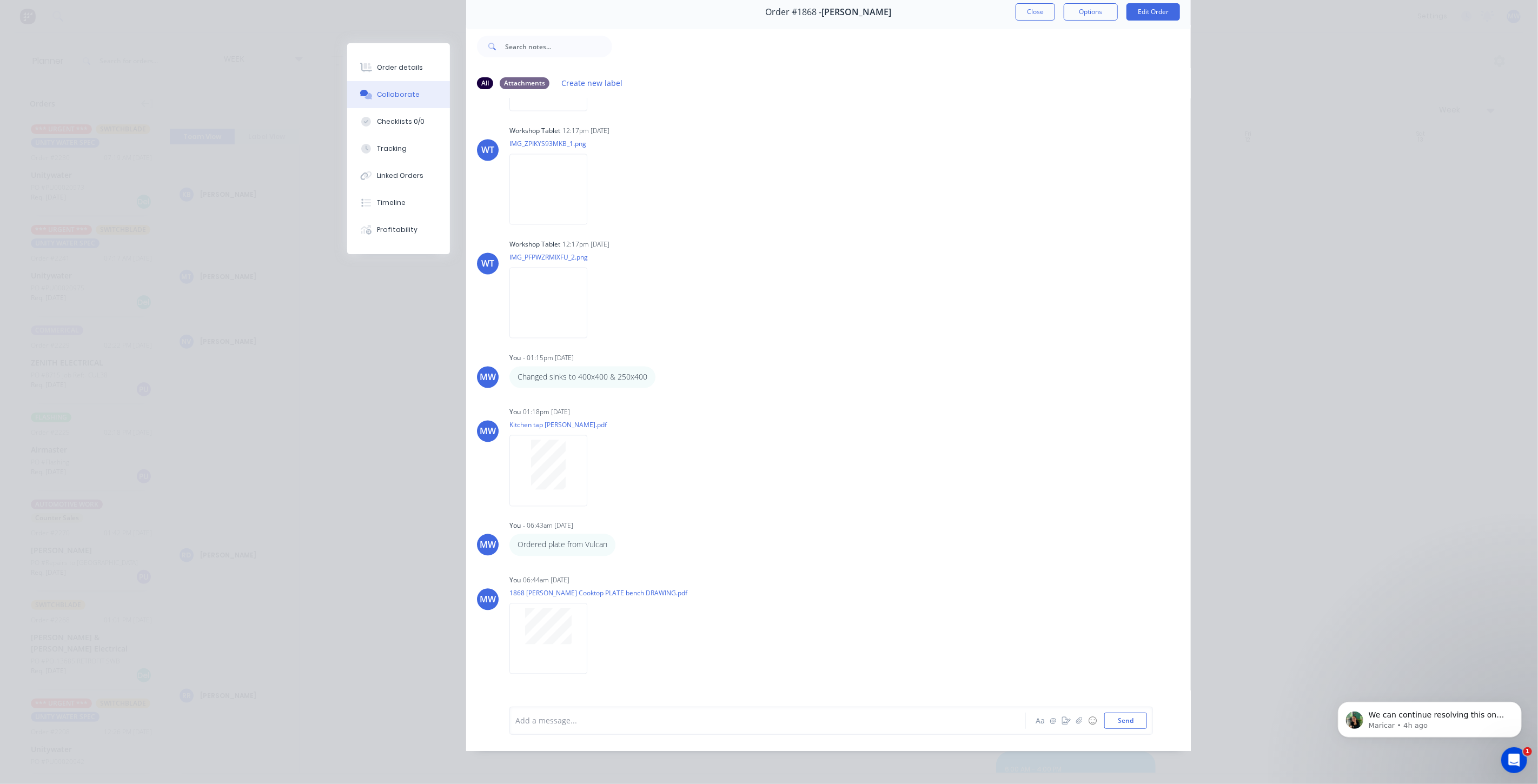
scroll to position [1625, 0]
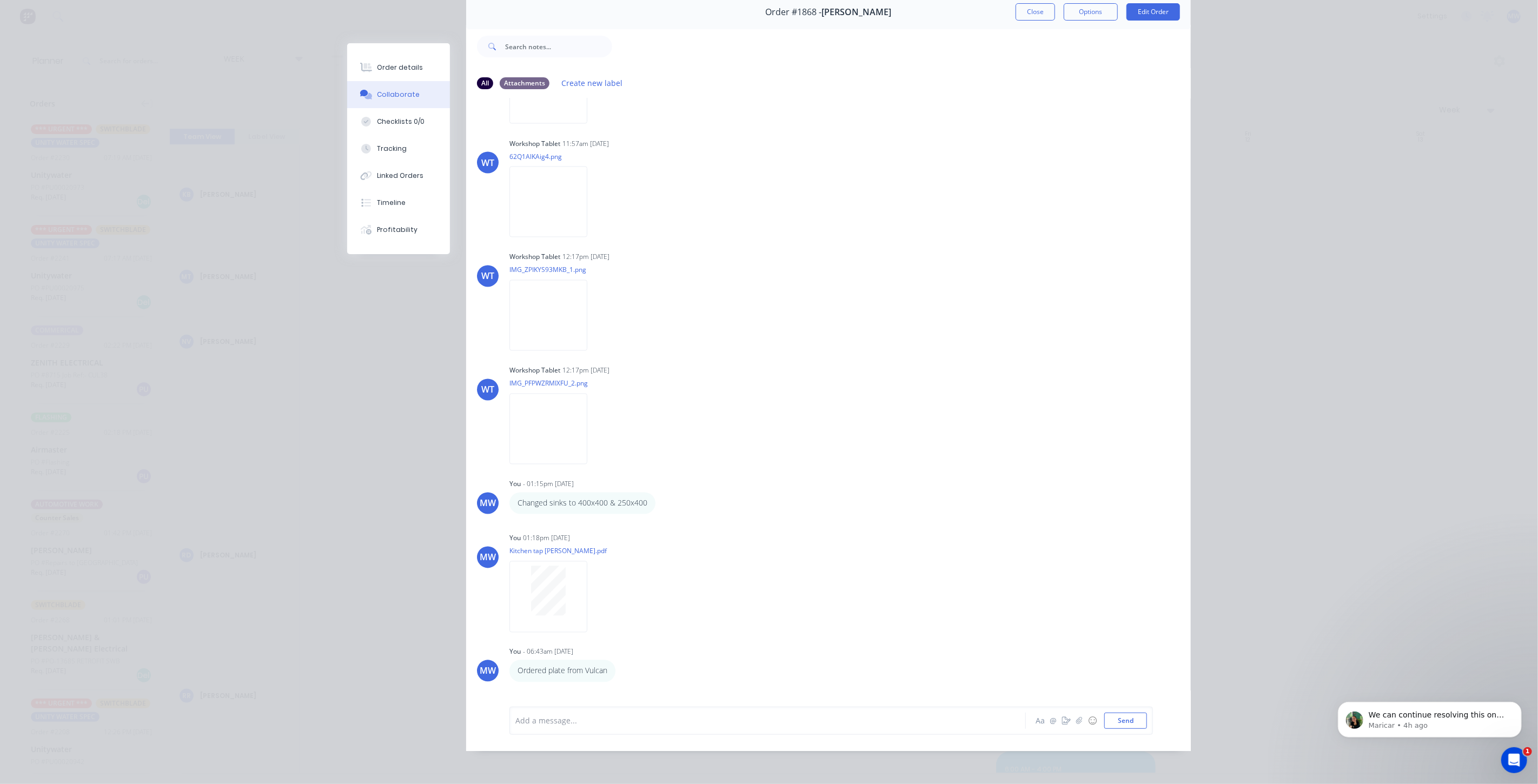
click at [1030, 12] on button "Close" at bounding box center [1036, 12] width 39 height 17
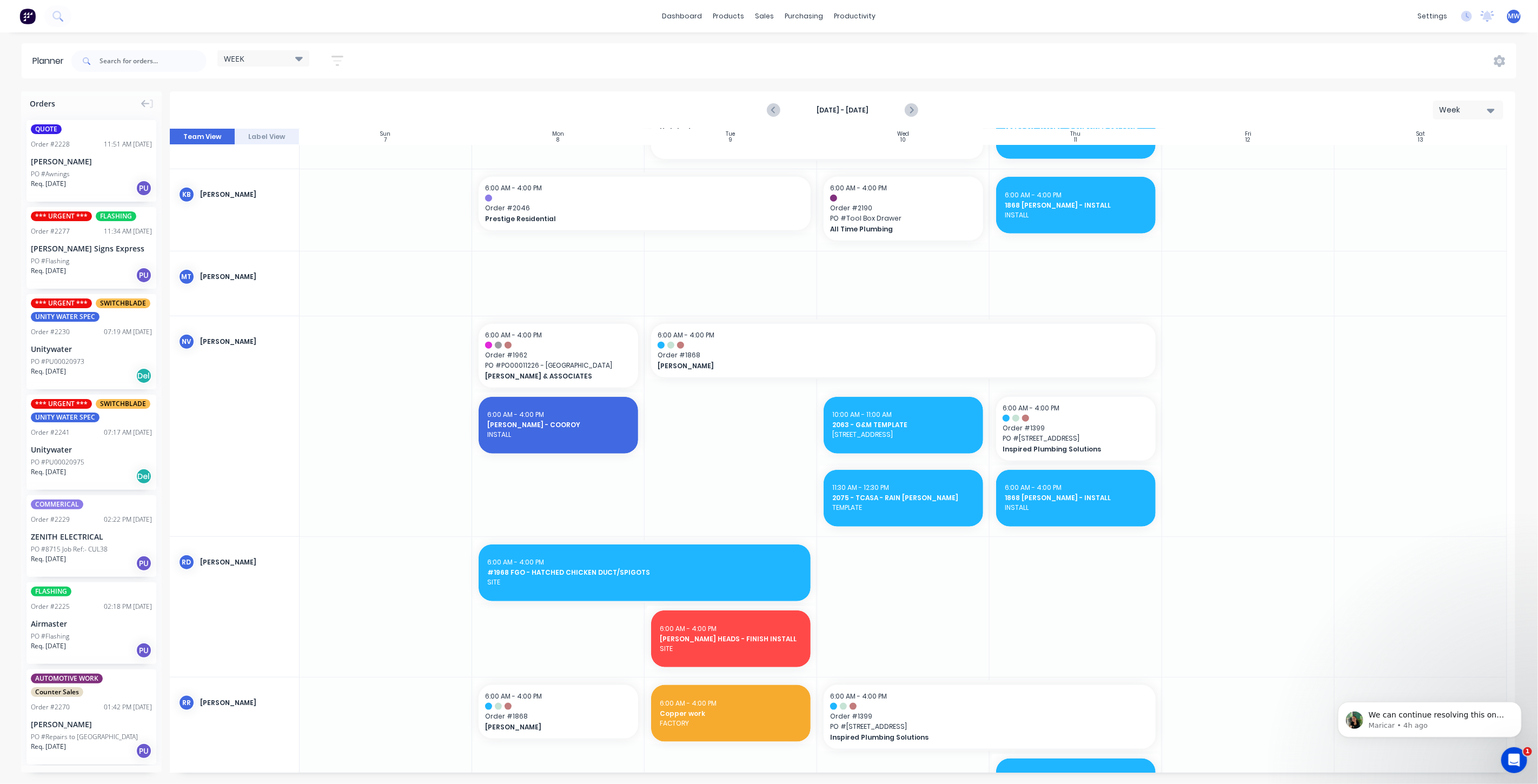
click at [1253, 352] on div at bounding box center [1248, 426] width 173 height 220
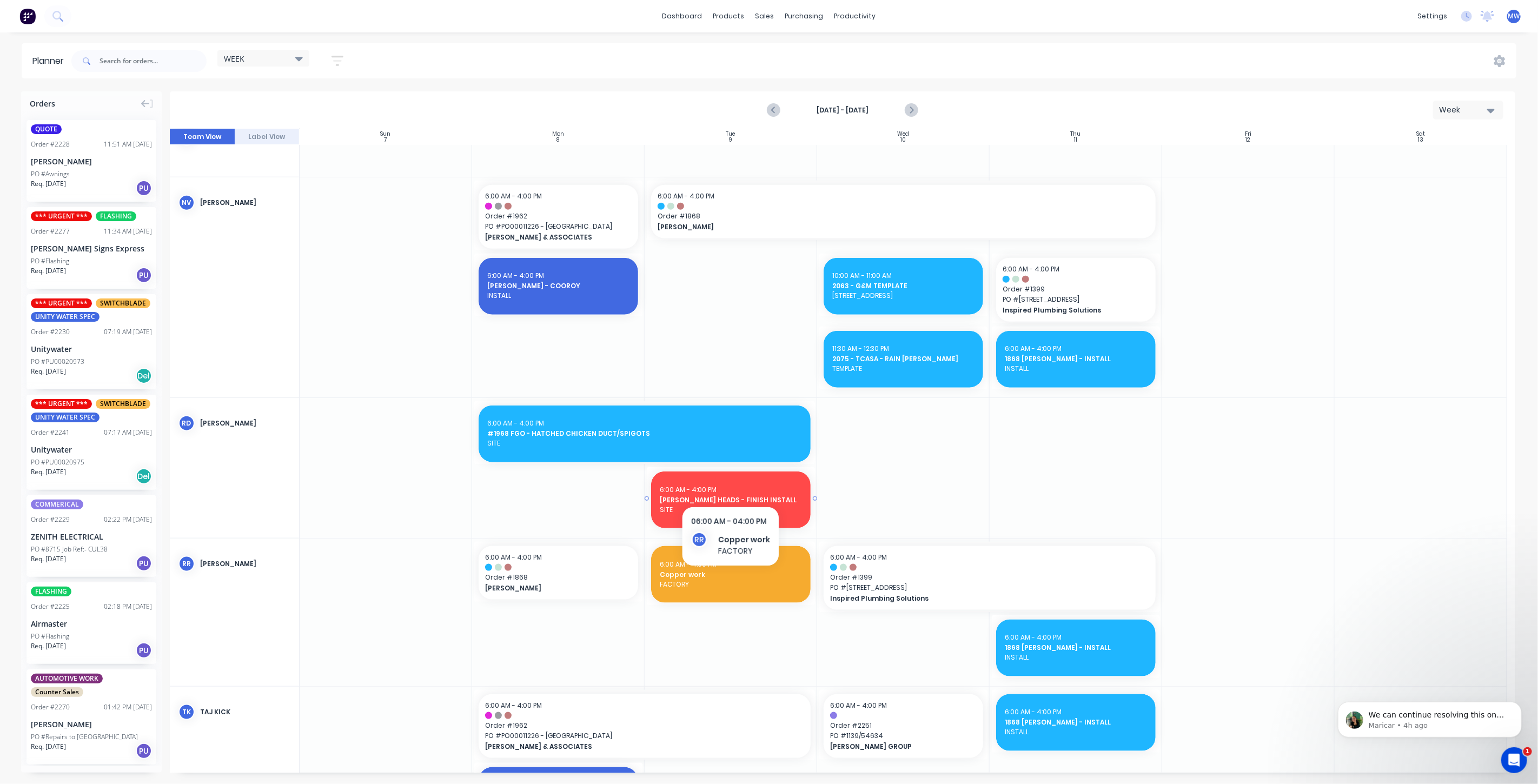
scroll to position [876, 0]
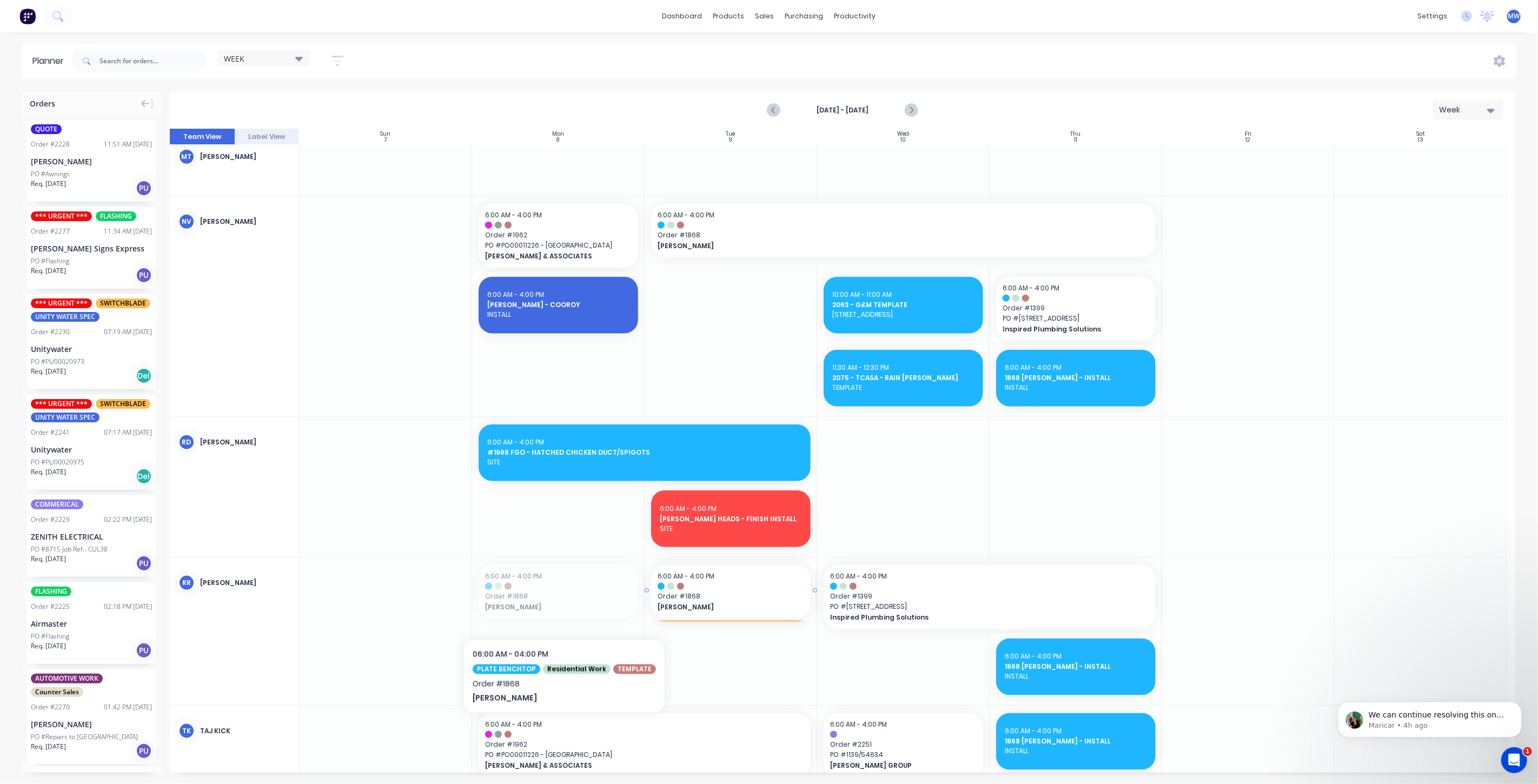
drag, startPoint x: 550, startPoint y: 601, endPoint x: 558, endPoint y: 611, distance: 12.8
